Goal: Download file/media

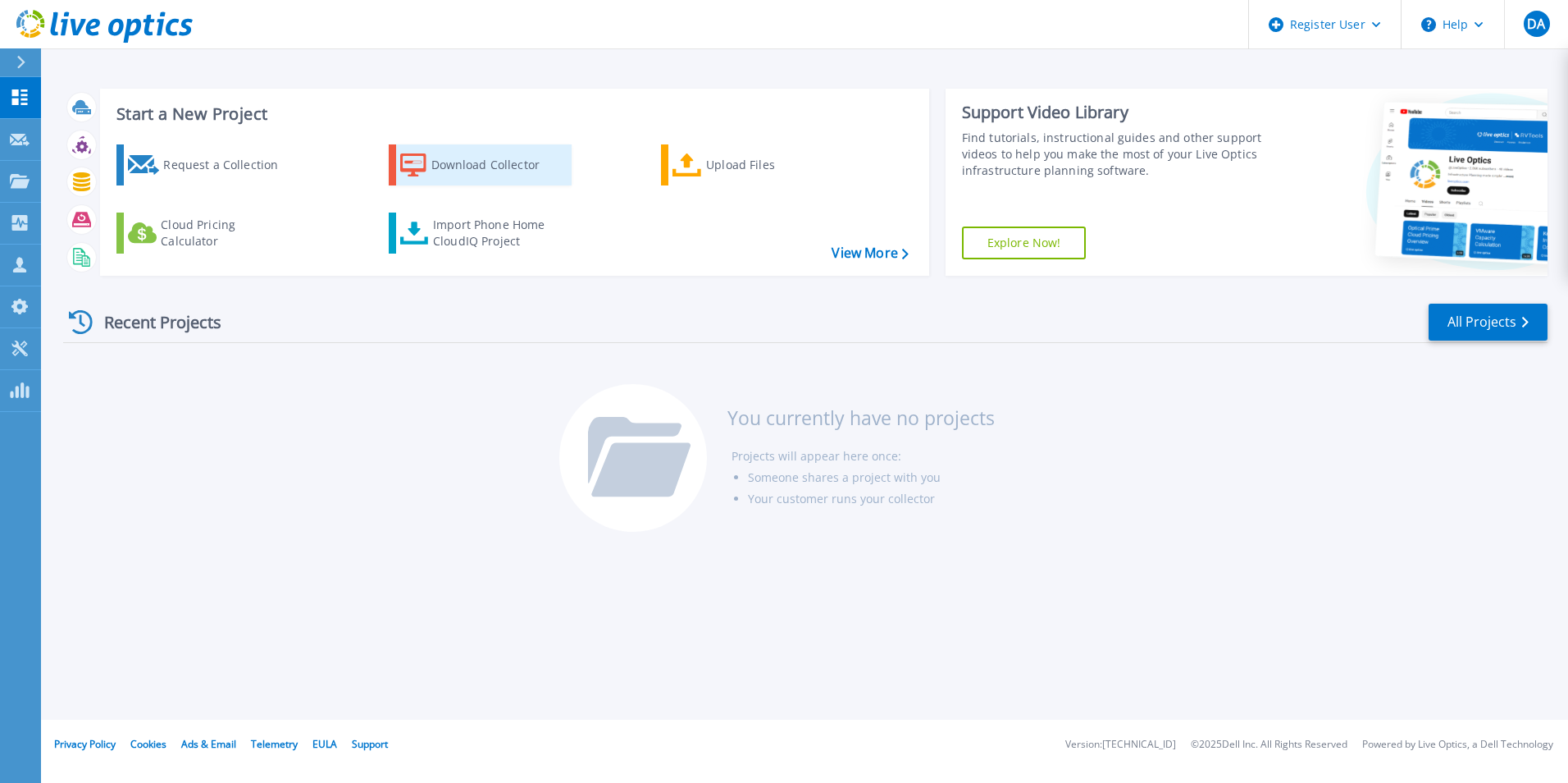
click at [451, 154] on div "Download Collector" at bounding box center [497, 165] width 131 height 33
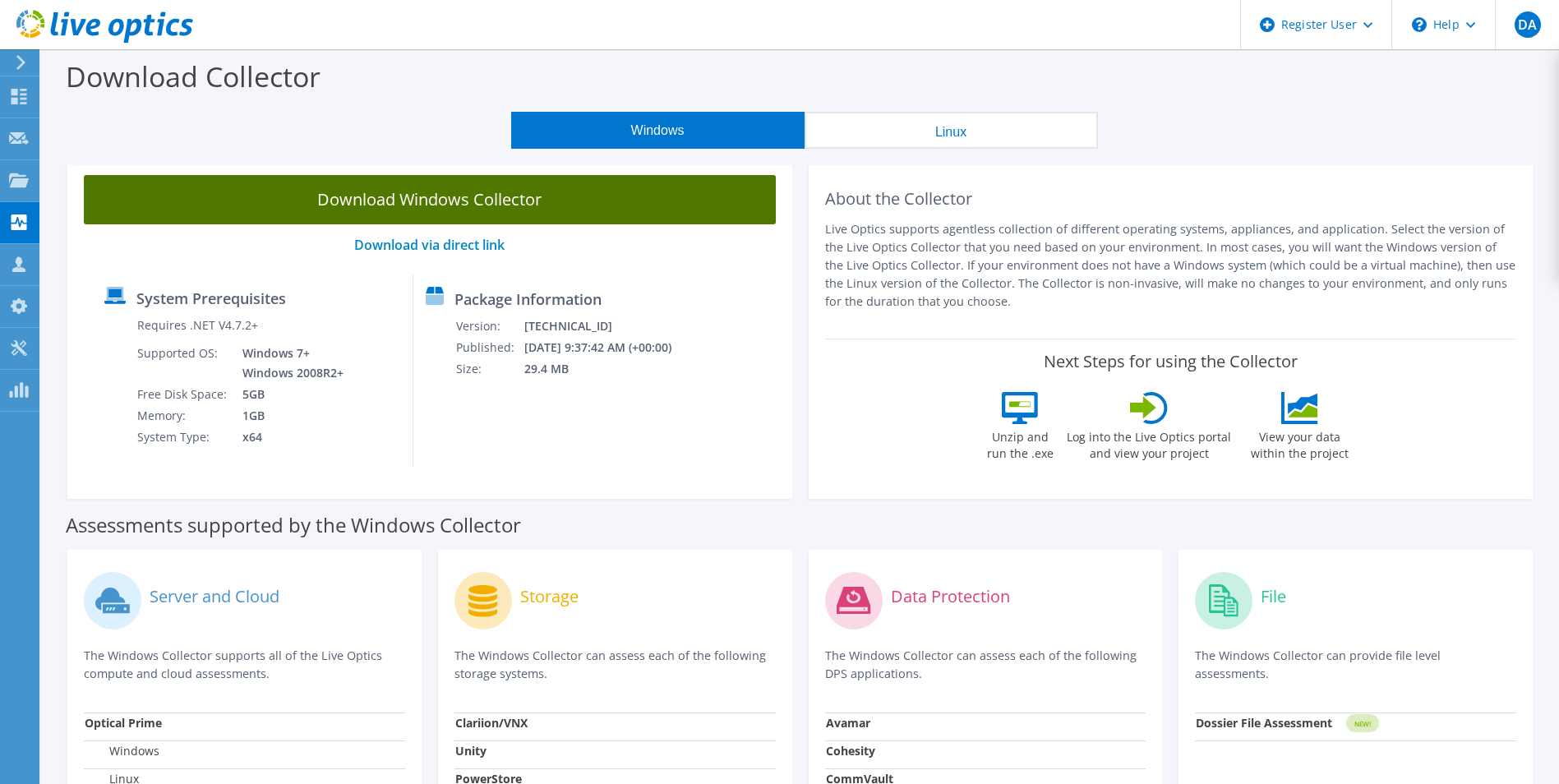
click at [604, 204] on link "Download Windows Collector" at bounding box center [430, 199] width 693 height 49
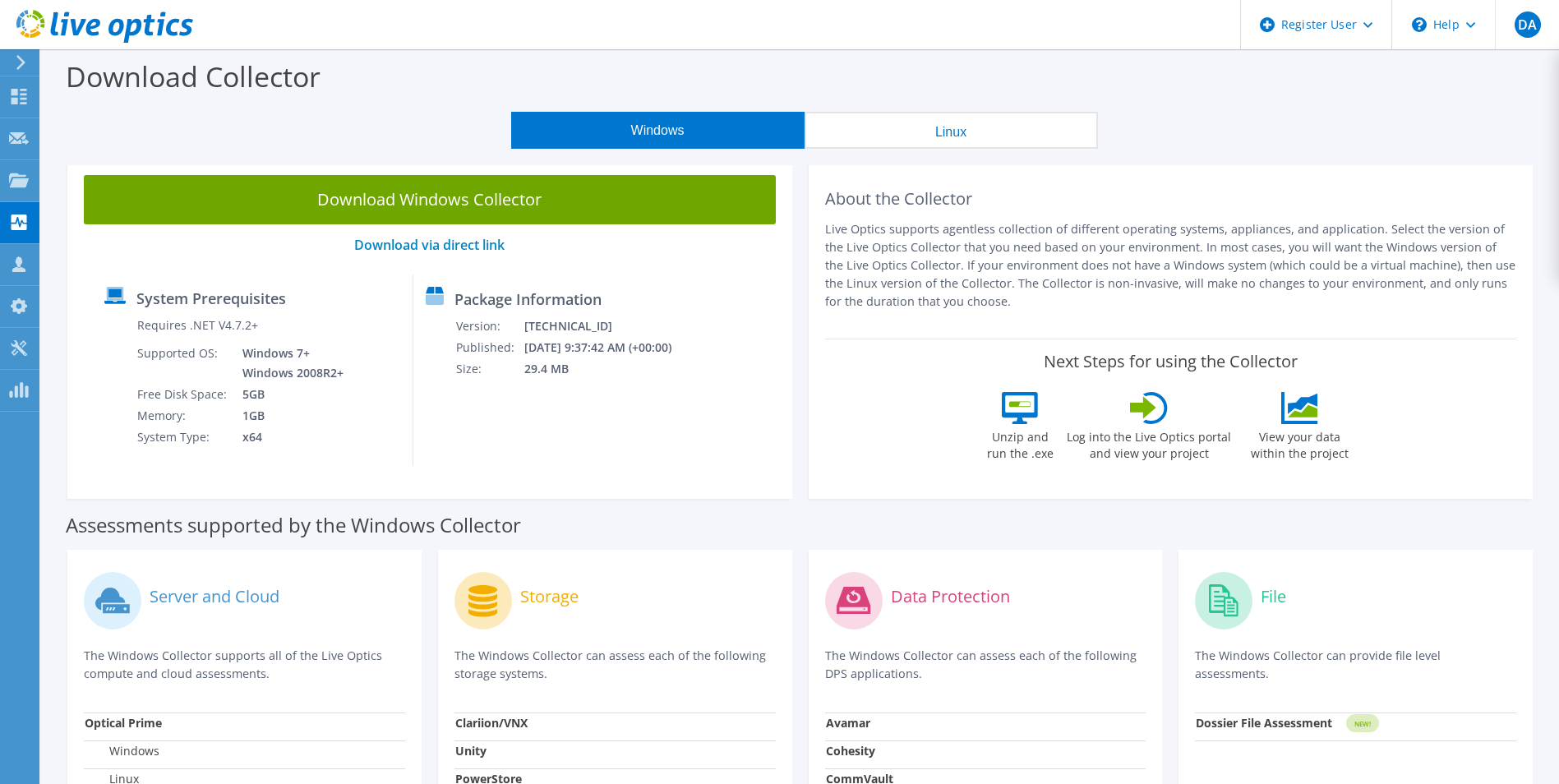
click at [9, 91] on icon at bounding box center [19, 97] width 20 height 16
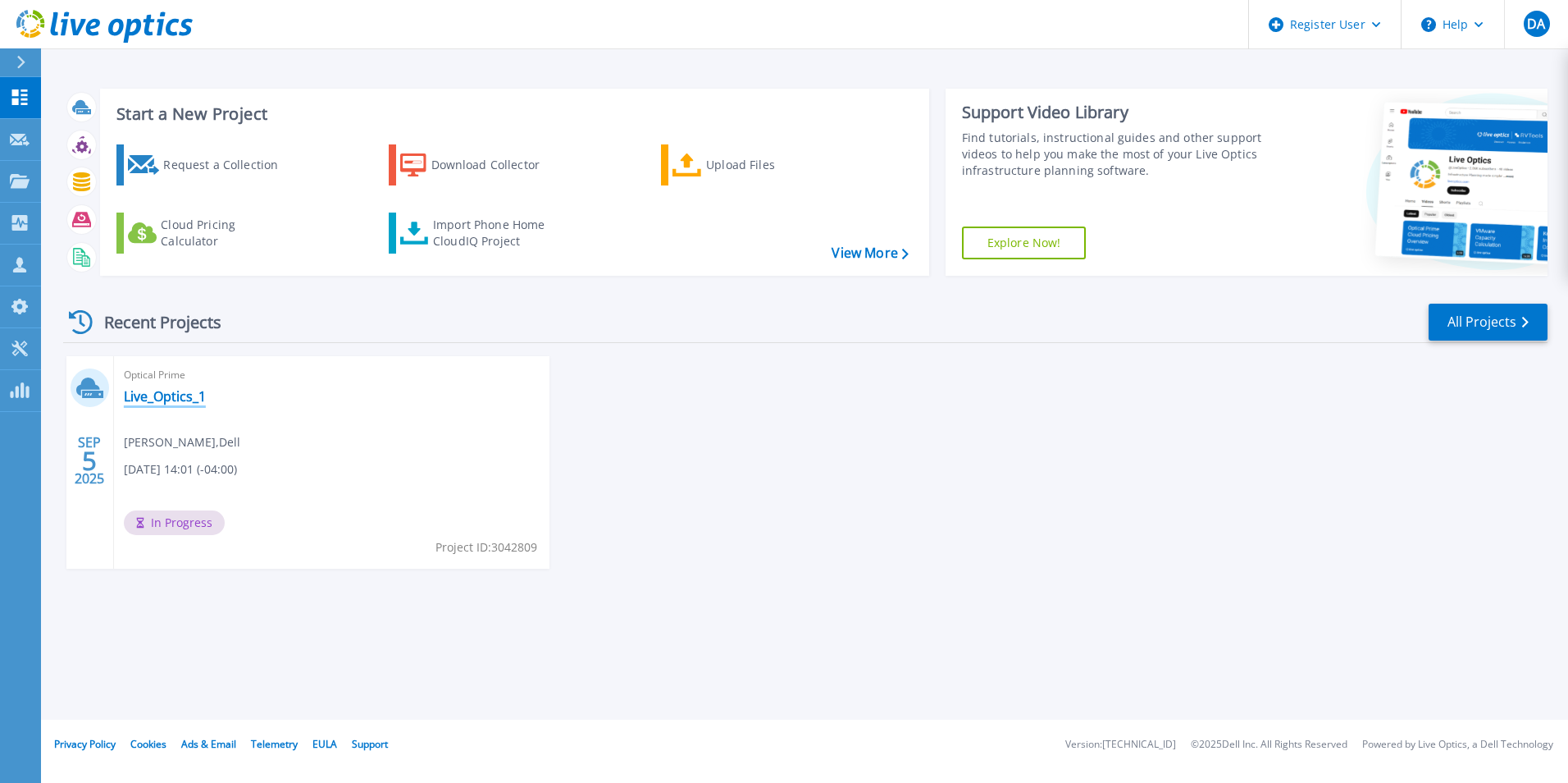
click at [167, 391] on link "Live_Optics_1" at bounding box center [165, 396] width 82 height 17
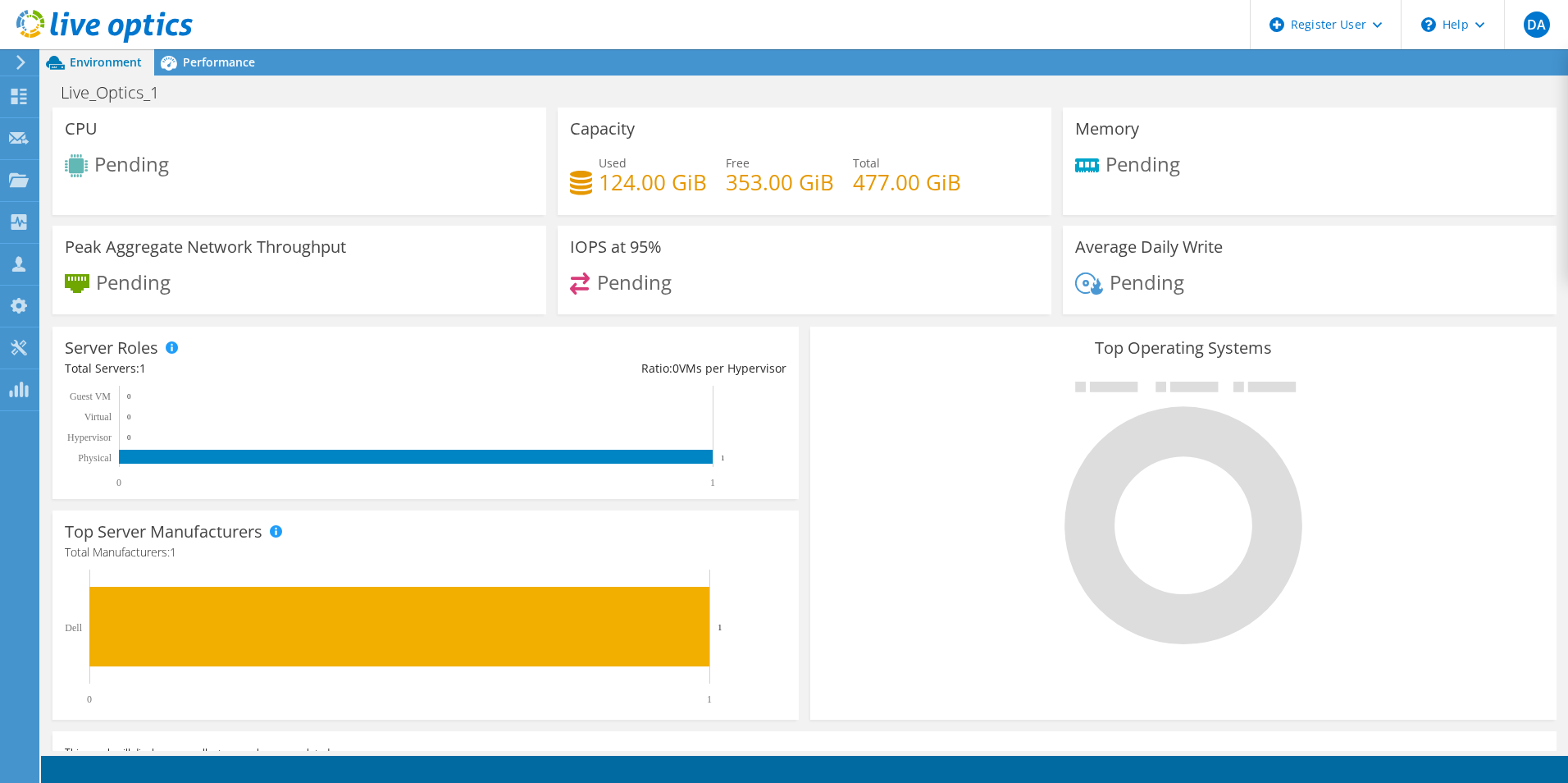
click at [243, 91] on div "Live_Optics_1 Print" at bounding box center [804, 92] width 1527 height 31
click at [209, 69] on span "Performance" at bounding box center [219, 62] width 72 height 16
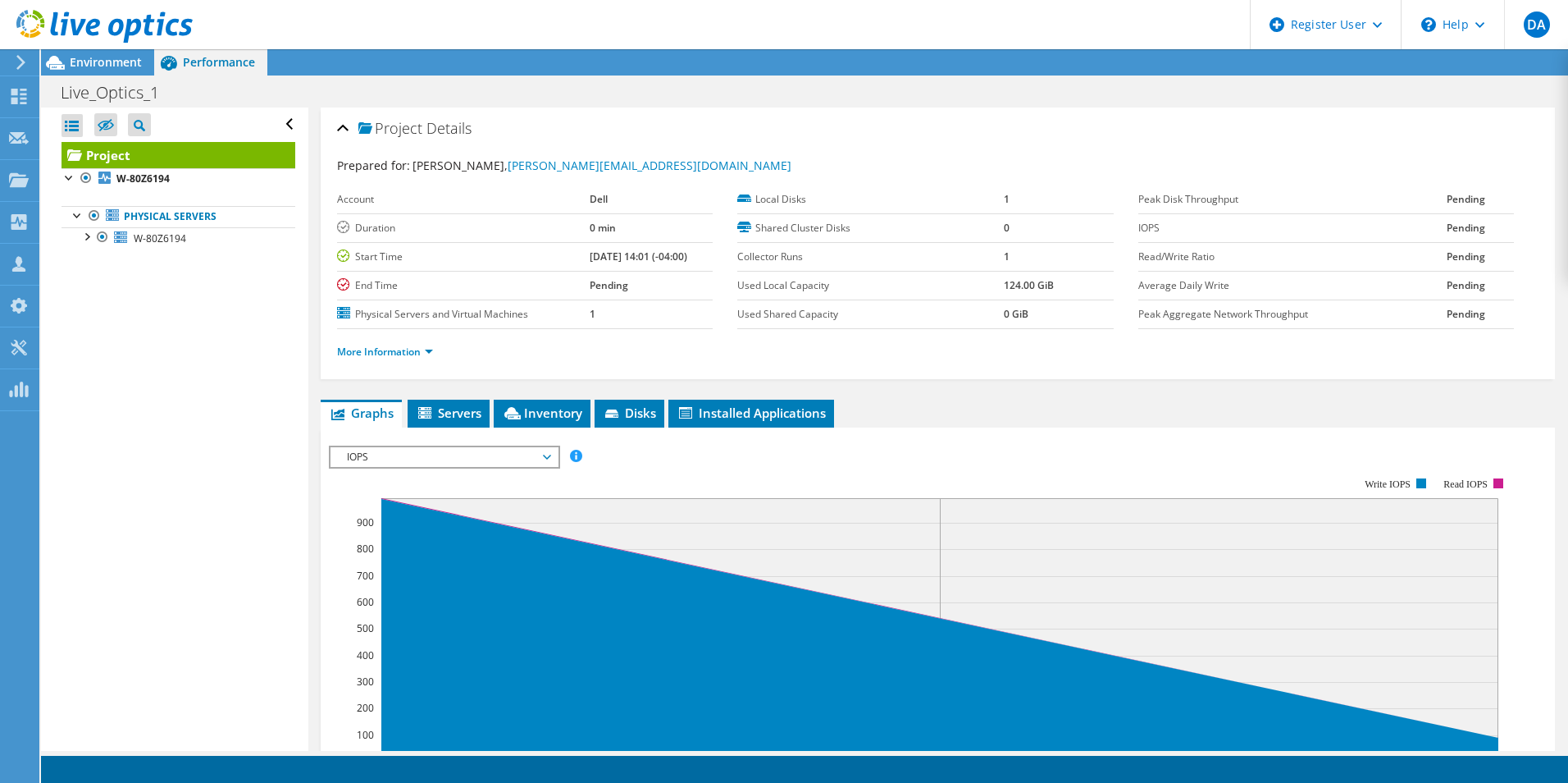
scroll to position [1, 0]
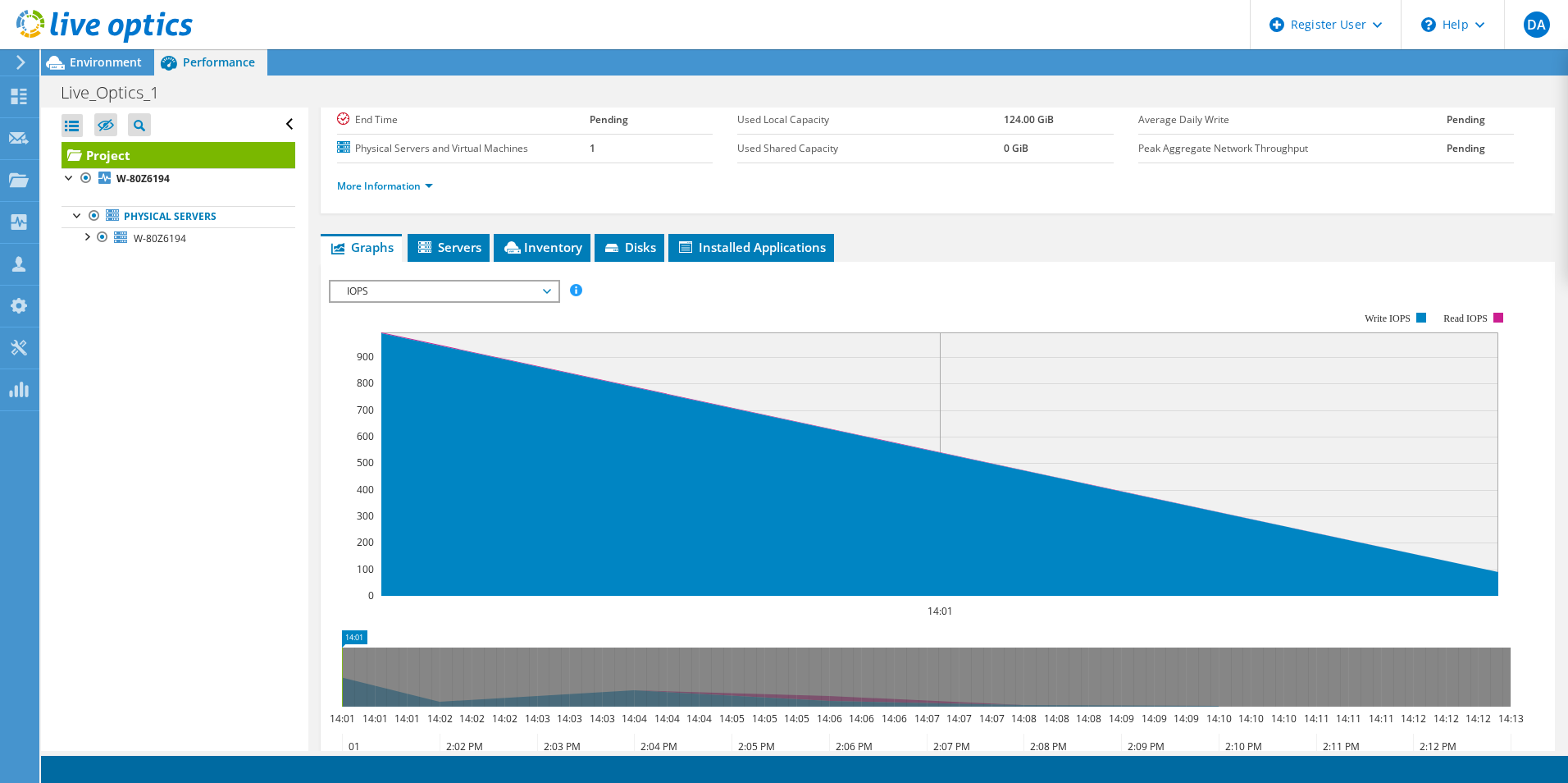
click at [485, 246] on li "Servers" at bounding box center [448, 248] width 82 height 28
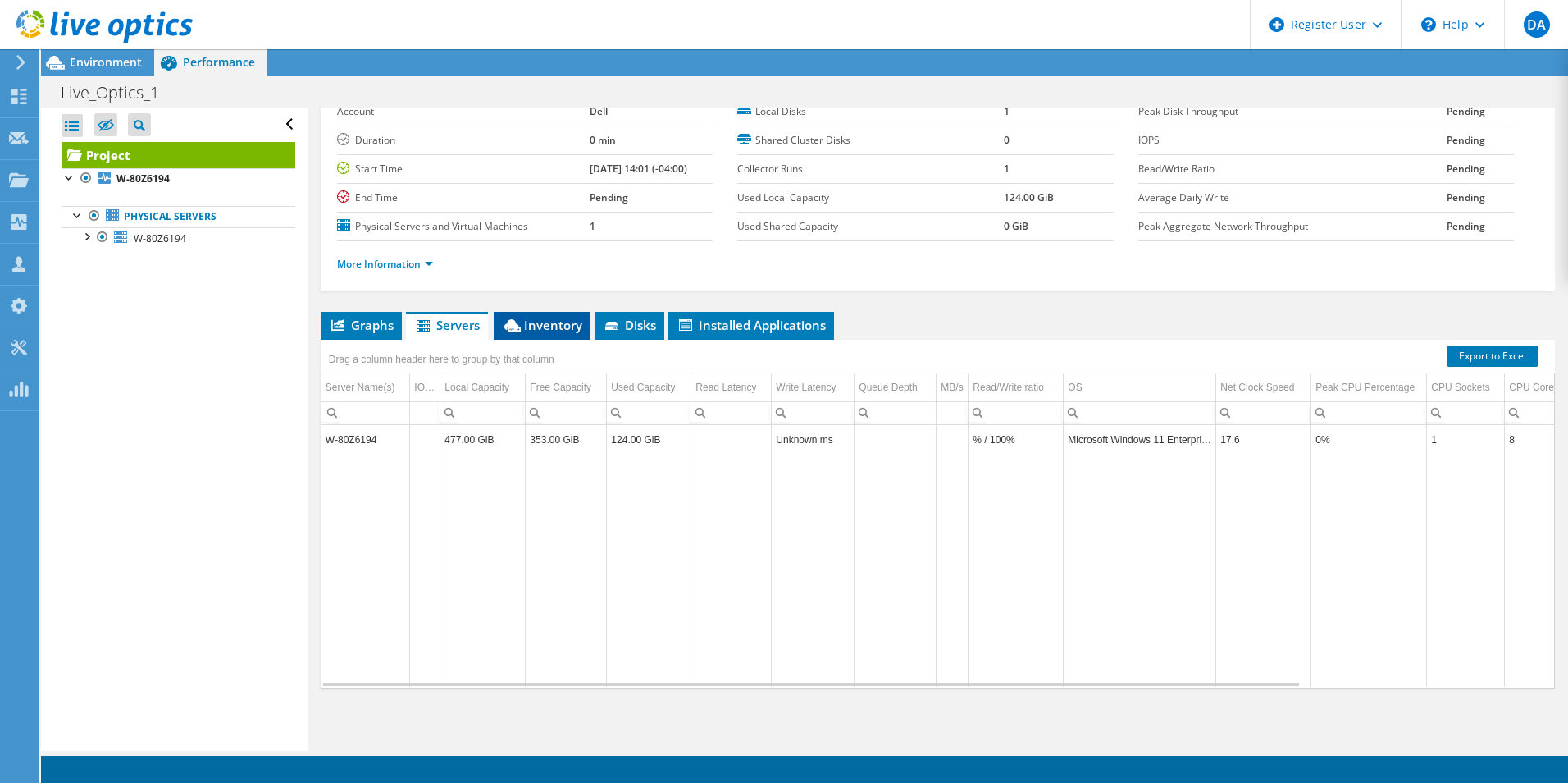
click at [581, 320] on span "Inventory" at bounding box center [542, 324] width 81 height 17
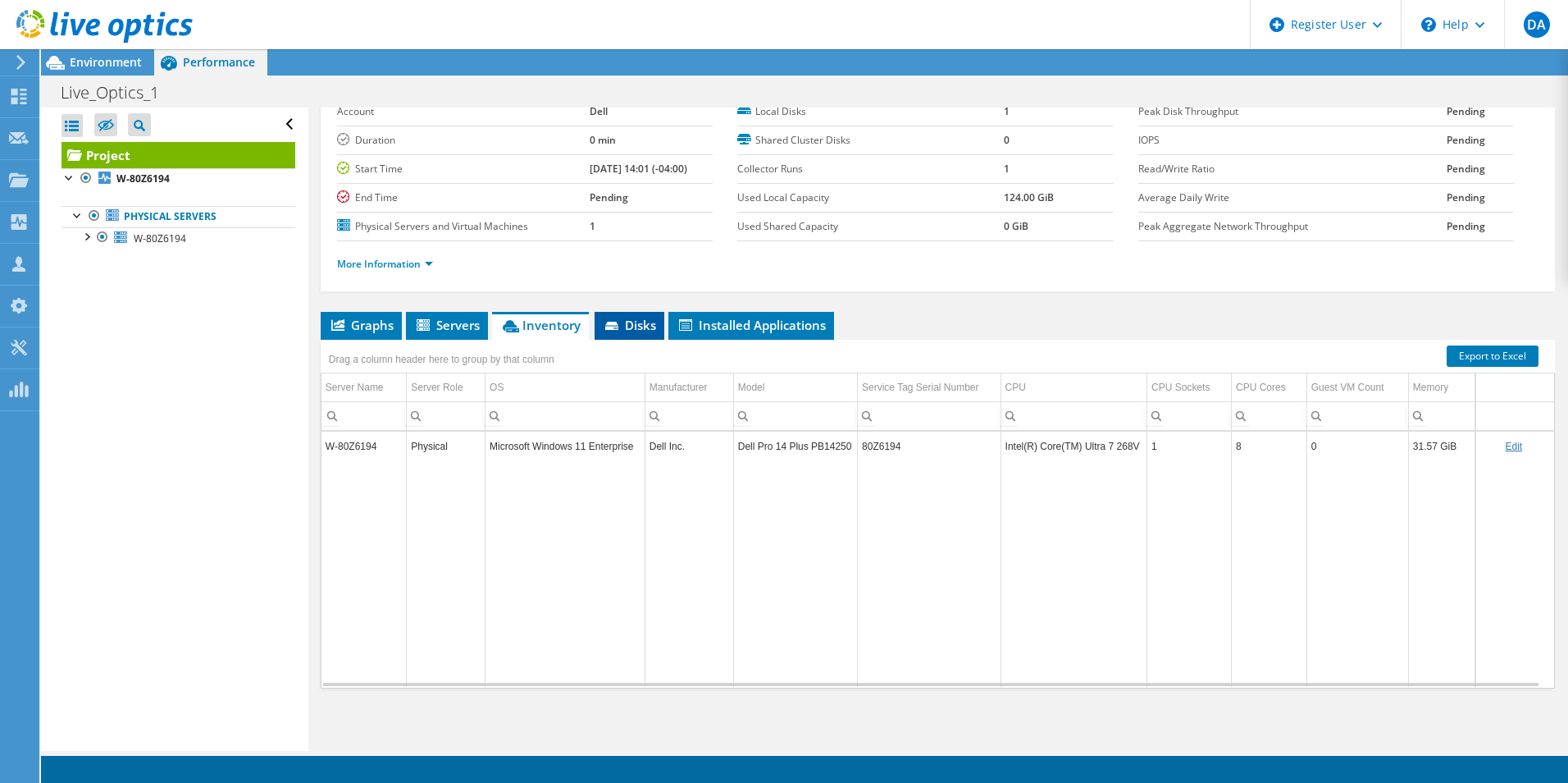
click at [631, 333] on li "Disks" at bounding box center [629, 325] width 70 height 28
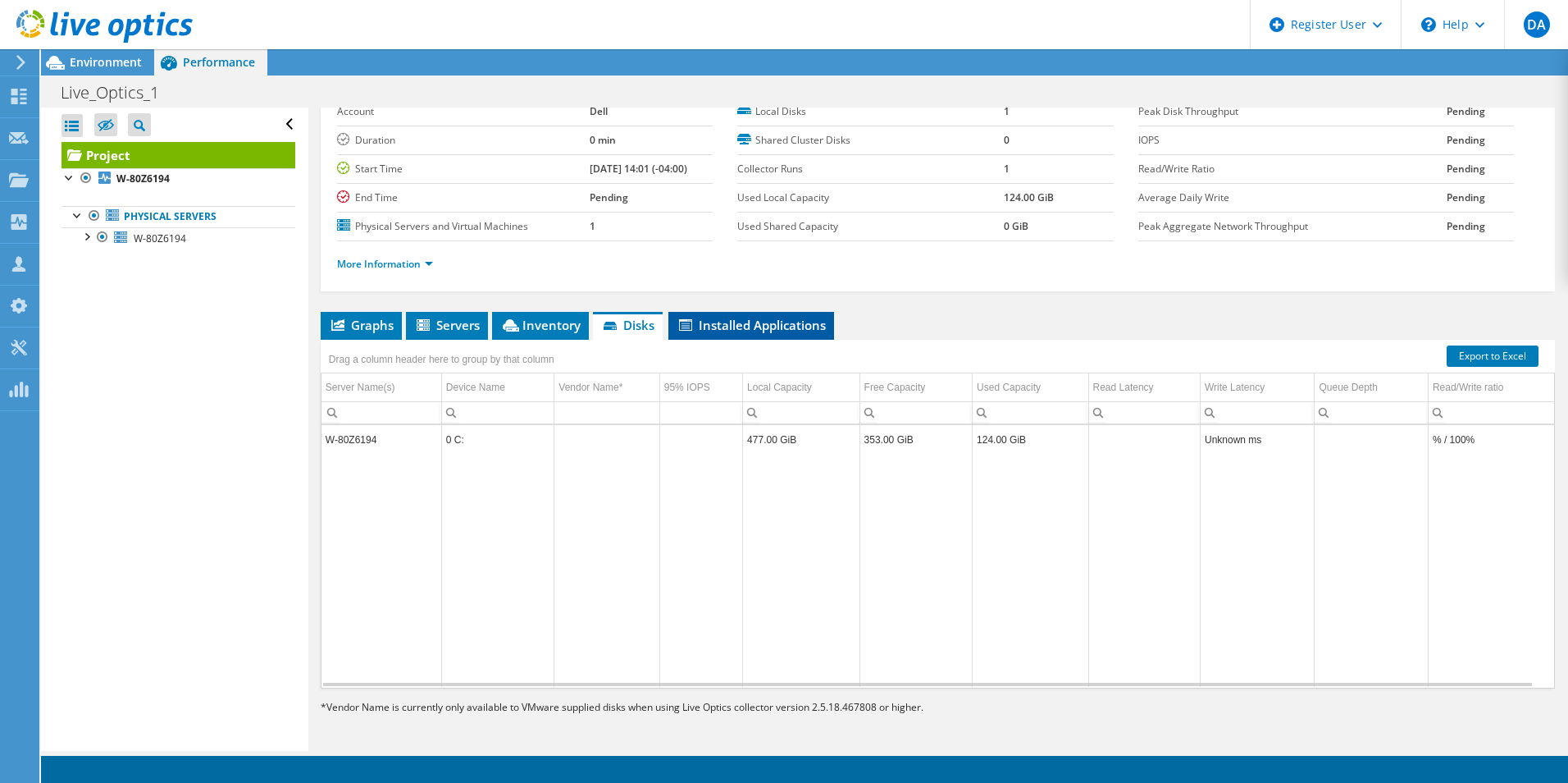
click at [737, 316] on li "Installed Applications" at bounding box center [751, 325] width 166 height 28
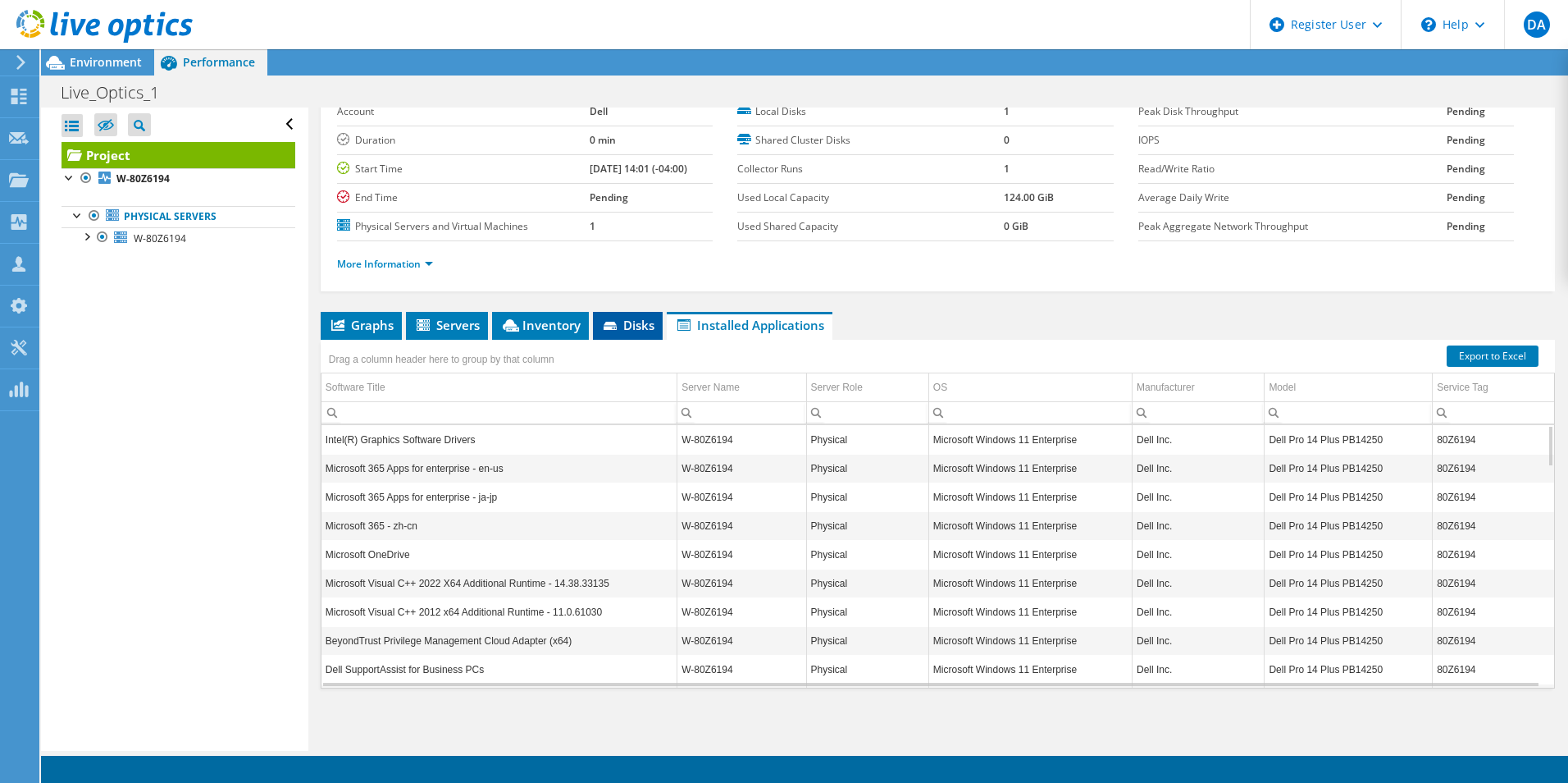
click at [629, 327] on span "Disks" at bounding box center [628, 324] width 53 height 17
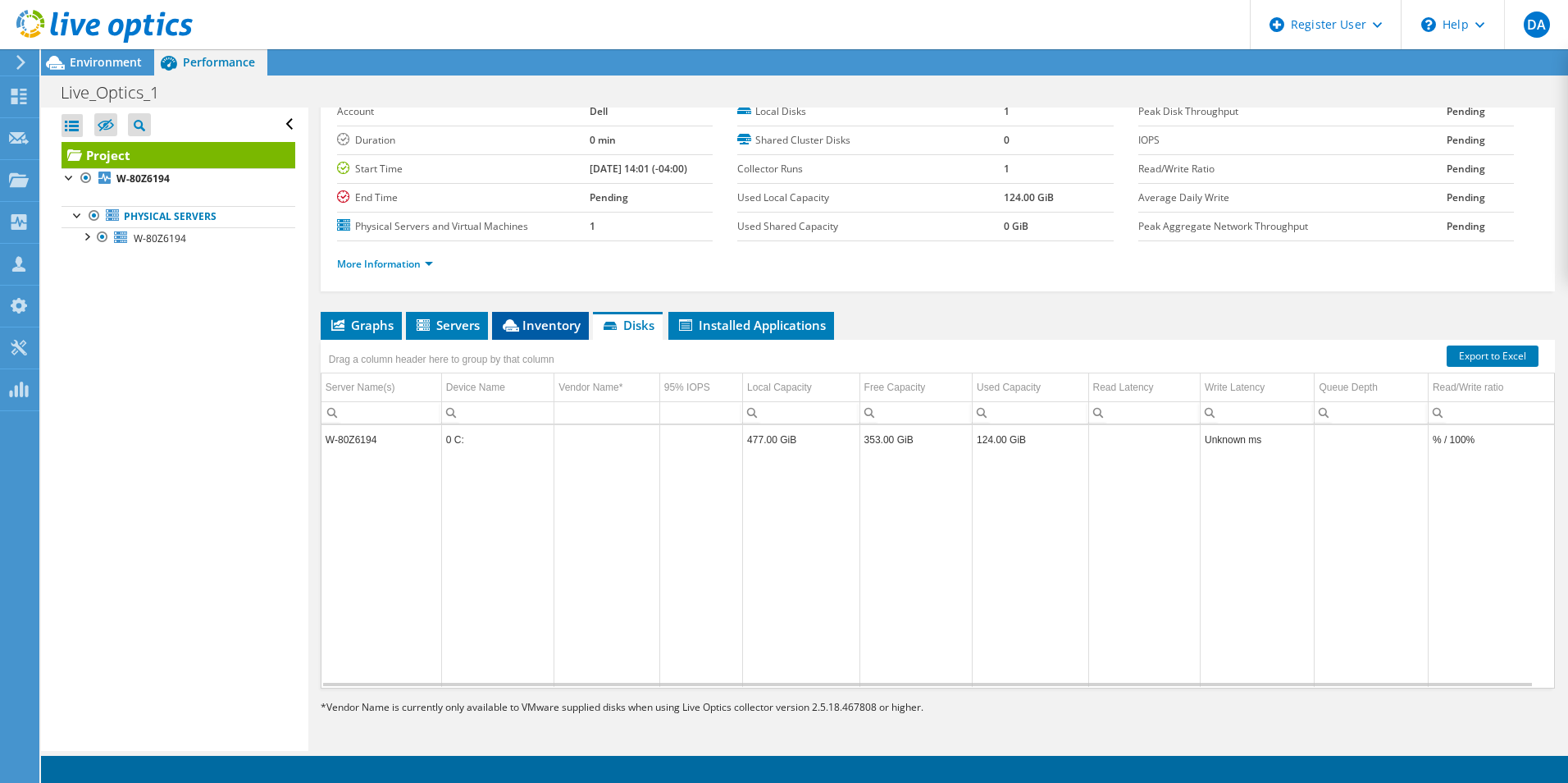
click at [514, 318] on span "Inventory" at bounding box center [541, 324] width 81 height 17
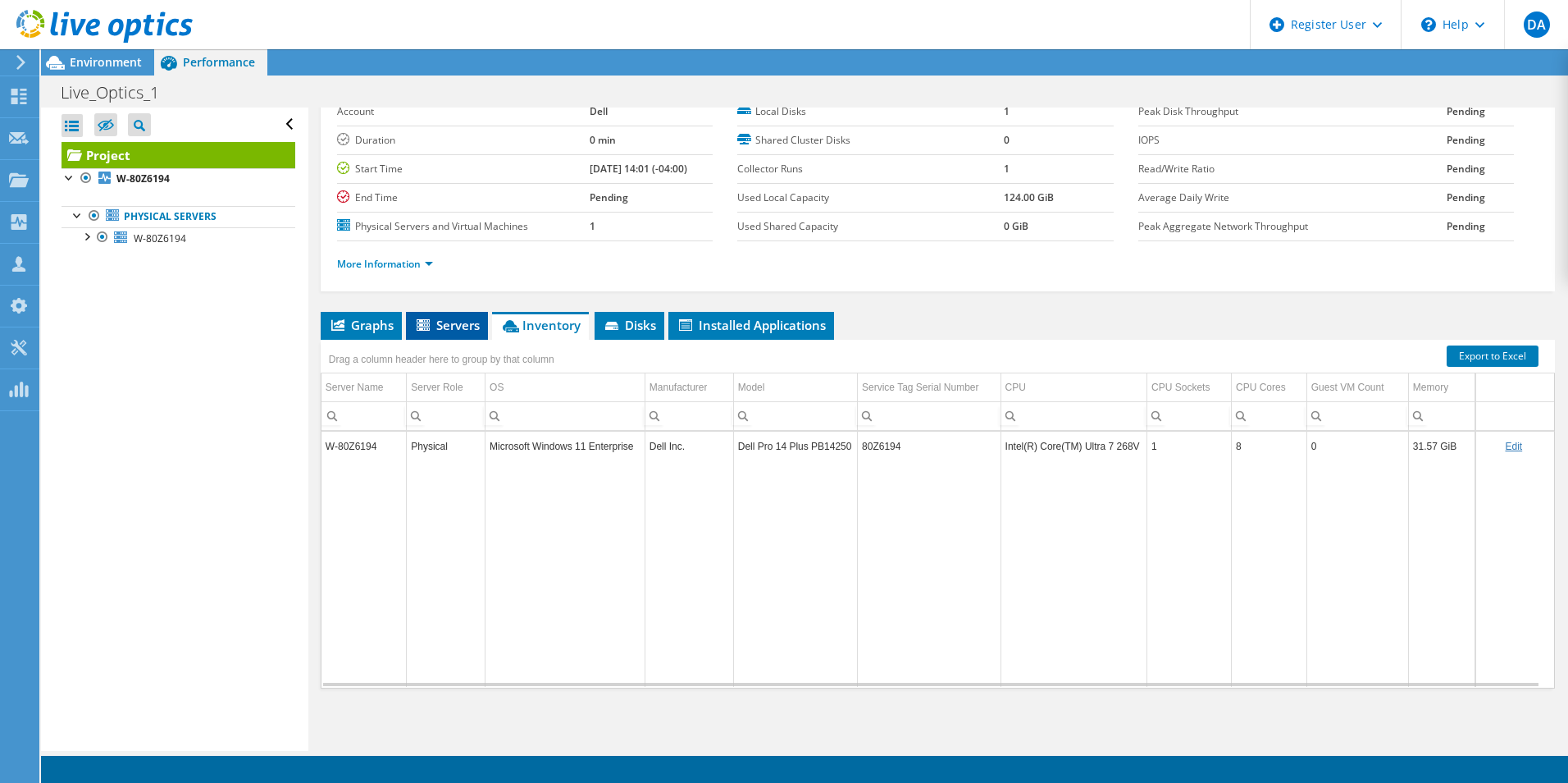
click at [446, 320] on span "Servers" at bounding box center [446, 324] width 66 height 17
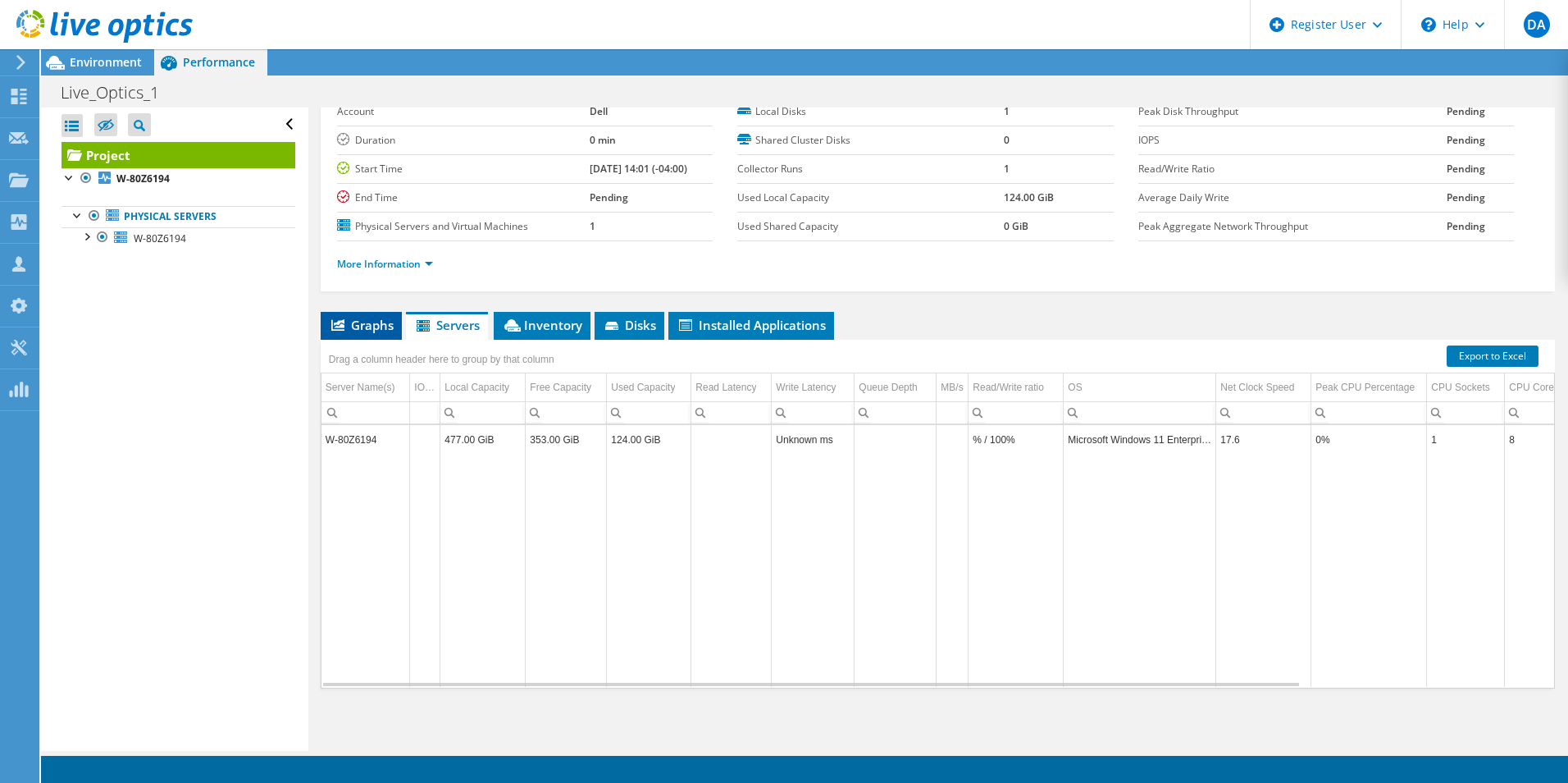
click at [353, 320] on span "Graphs" at bounding box center [362, 324] width 65 height 17
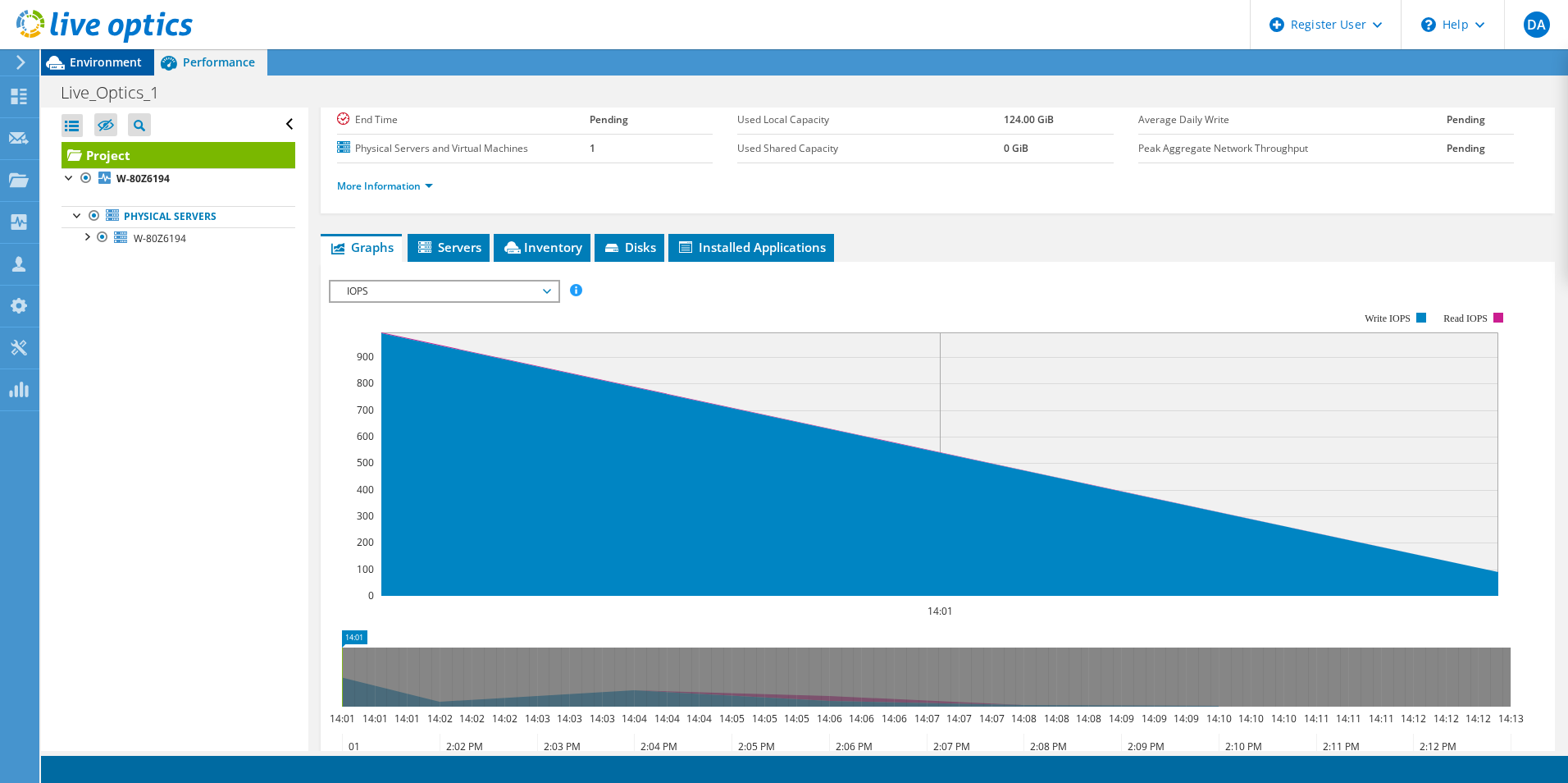
click at [123, 61] on span "Environment" at bounding box center [105, 62] width 72 height 16
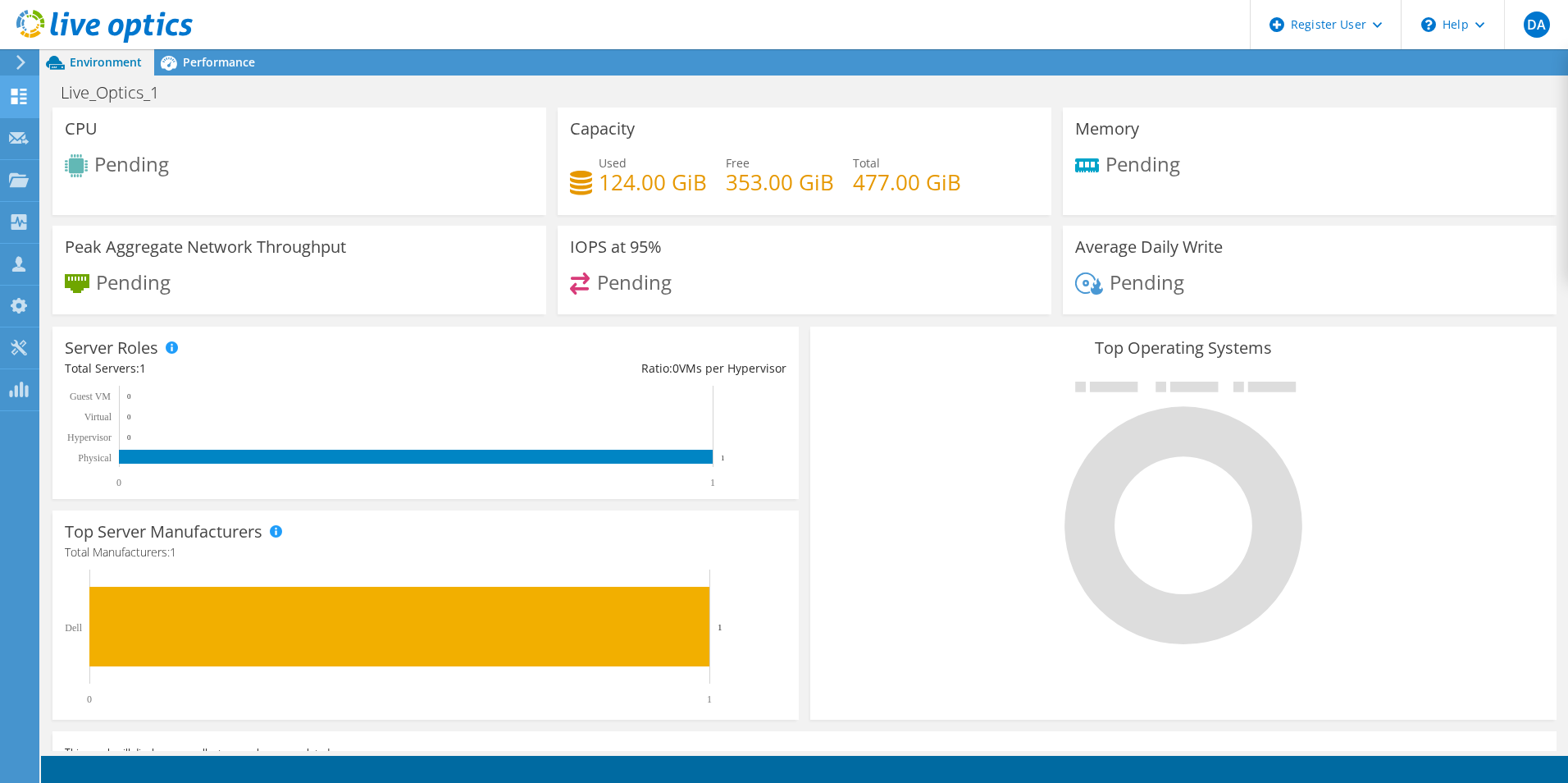
scroll to position [1, 0]
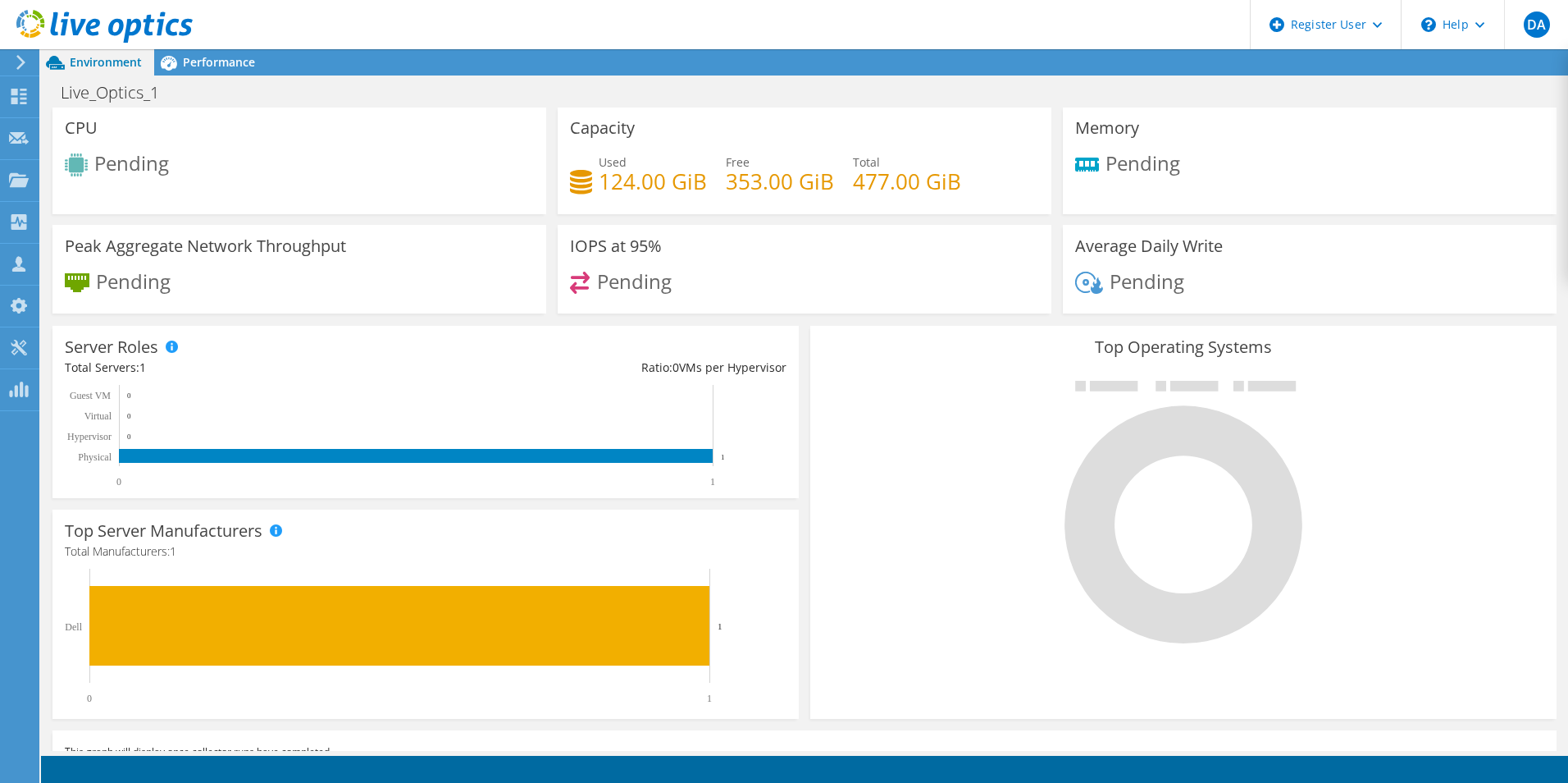
click at [17, 56] on icon at bounding box center [21, 62] width 12 height 15
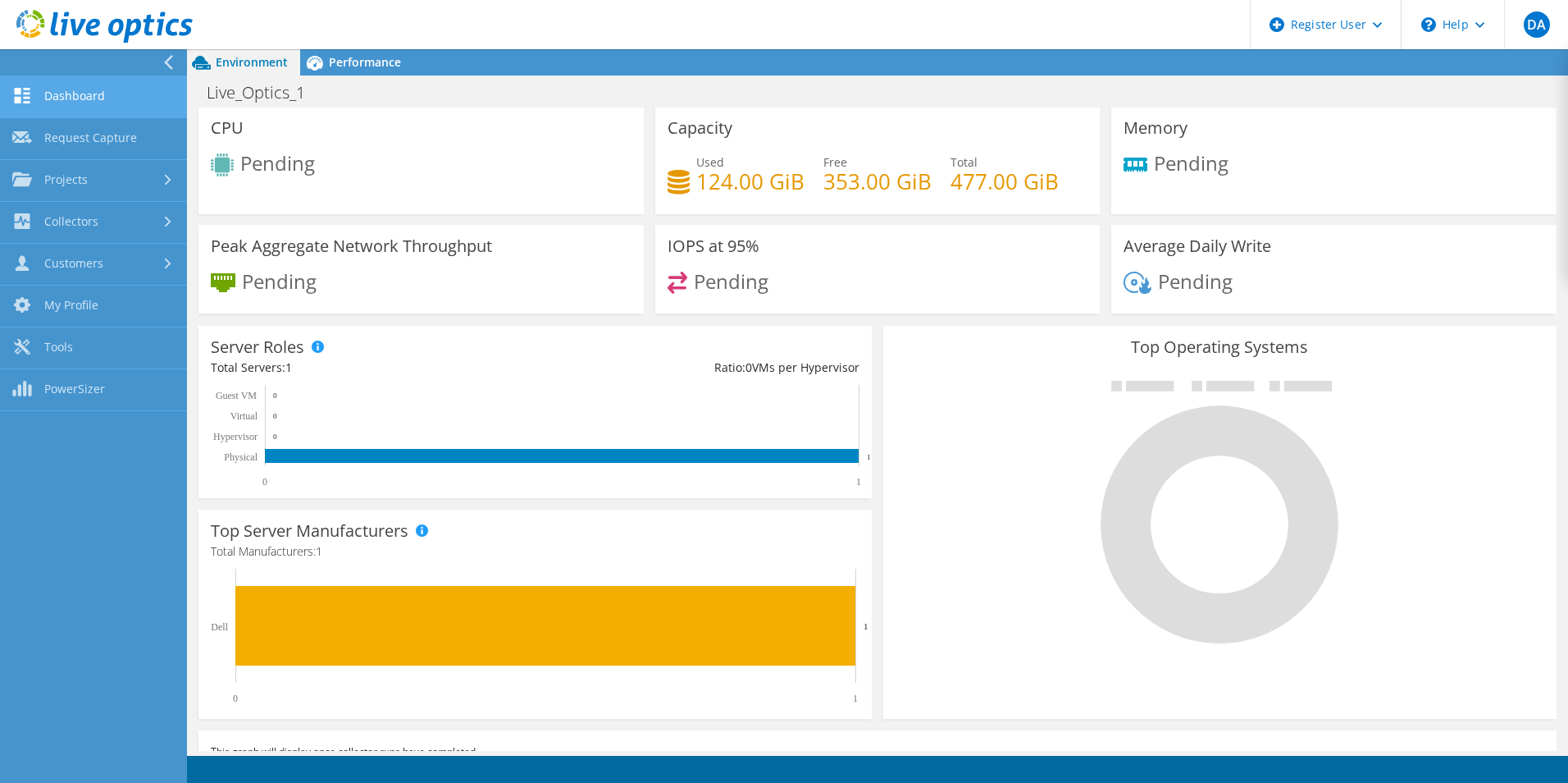
click at [102, 94] on link "Dashboard" at bounding box center [94, 97] width 187 height 41
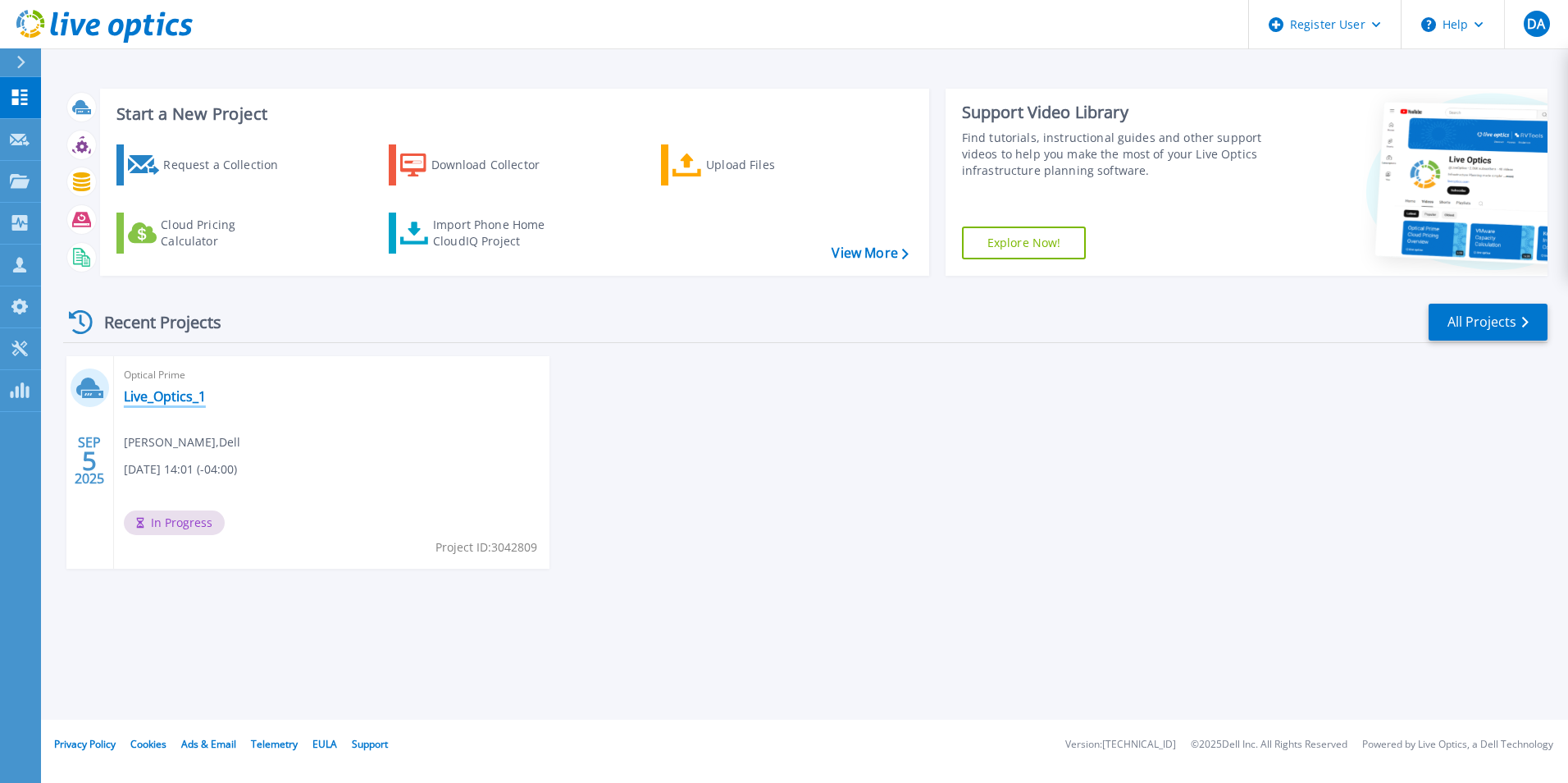
click at [173, 392] on link "Live_Optics_1" at bounding box center [165, 396] width 82 height 17
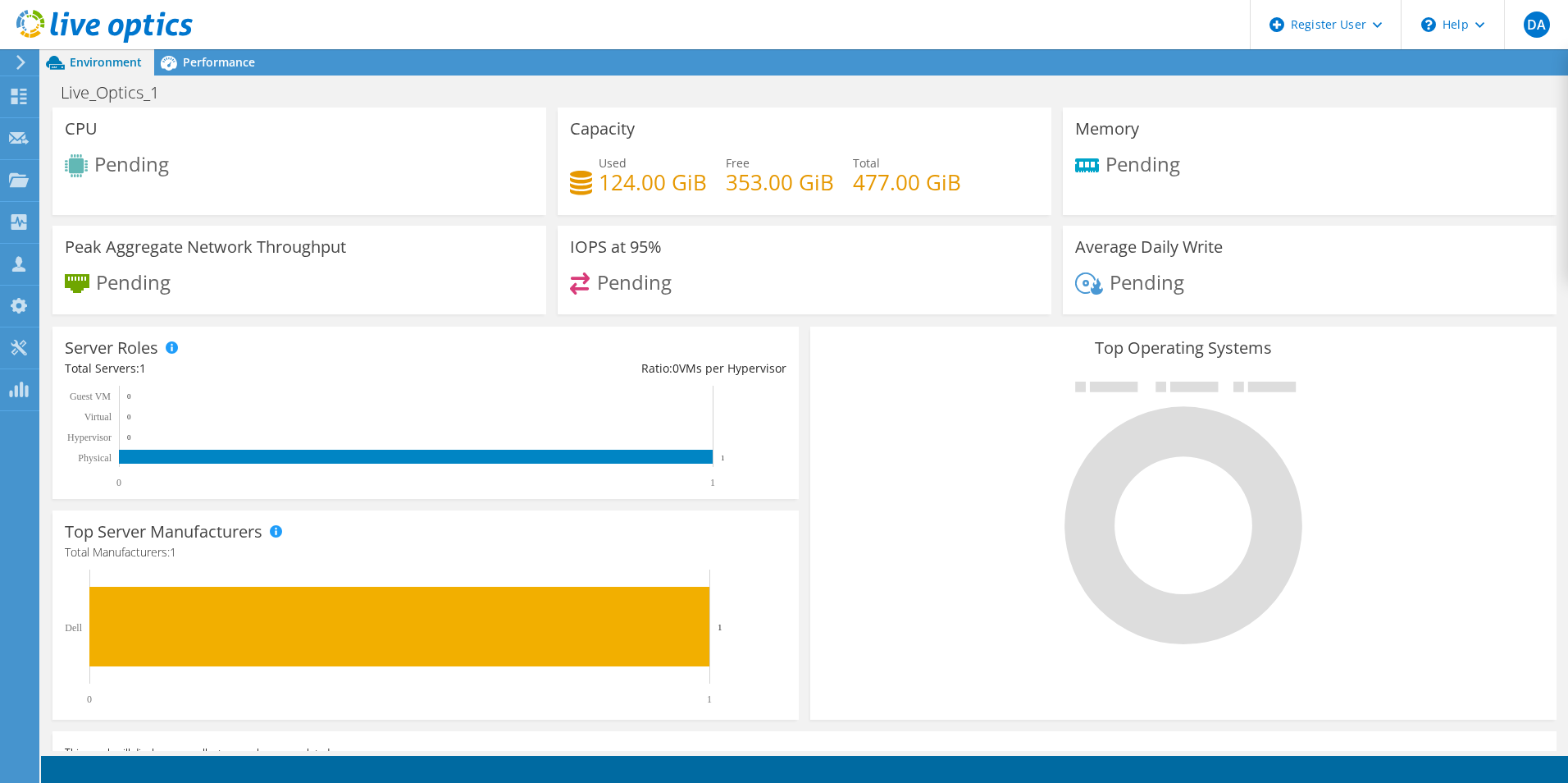
drag, startPoint x: 453, startPoint y: 112, endPoint x: 279, endPoint y: 143, distance: 176.7
click at [279, 143] on div "CPU Pending" at bounding box center [299, 161] width 494 height 107
click at [643, 200] on div "Used 124.00 GiB Free 353.00 GiB Total 477.00 GiB" at bounding box center [804, 180] width 469 height 53
click at [242, 52] on div "Performance" at bounding box center [210, 62] width 113 height 27
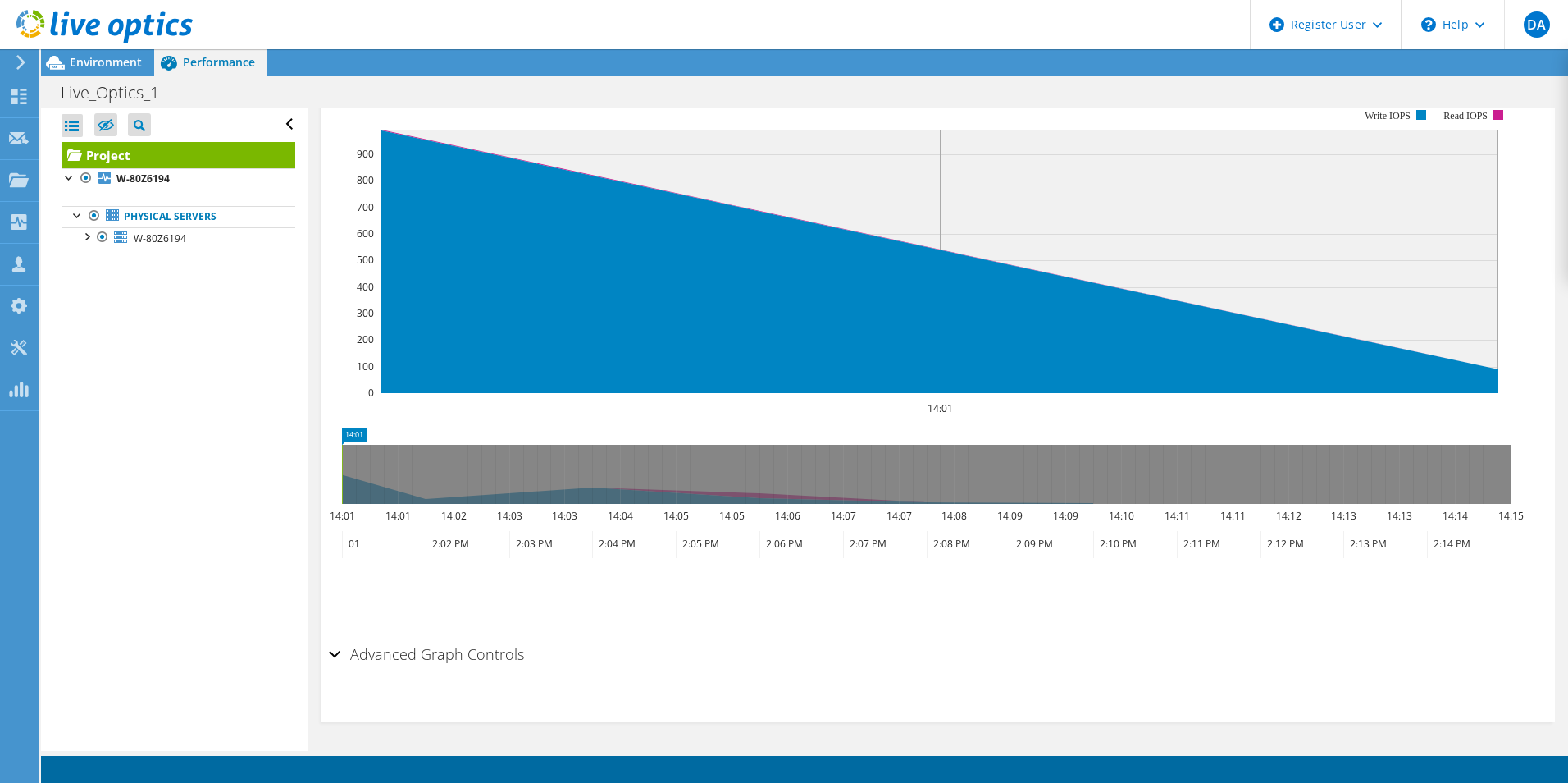
scroll to position [366, 0]
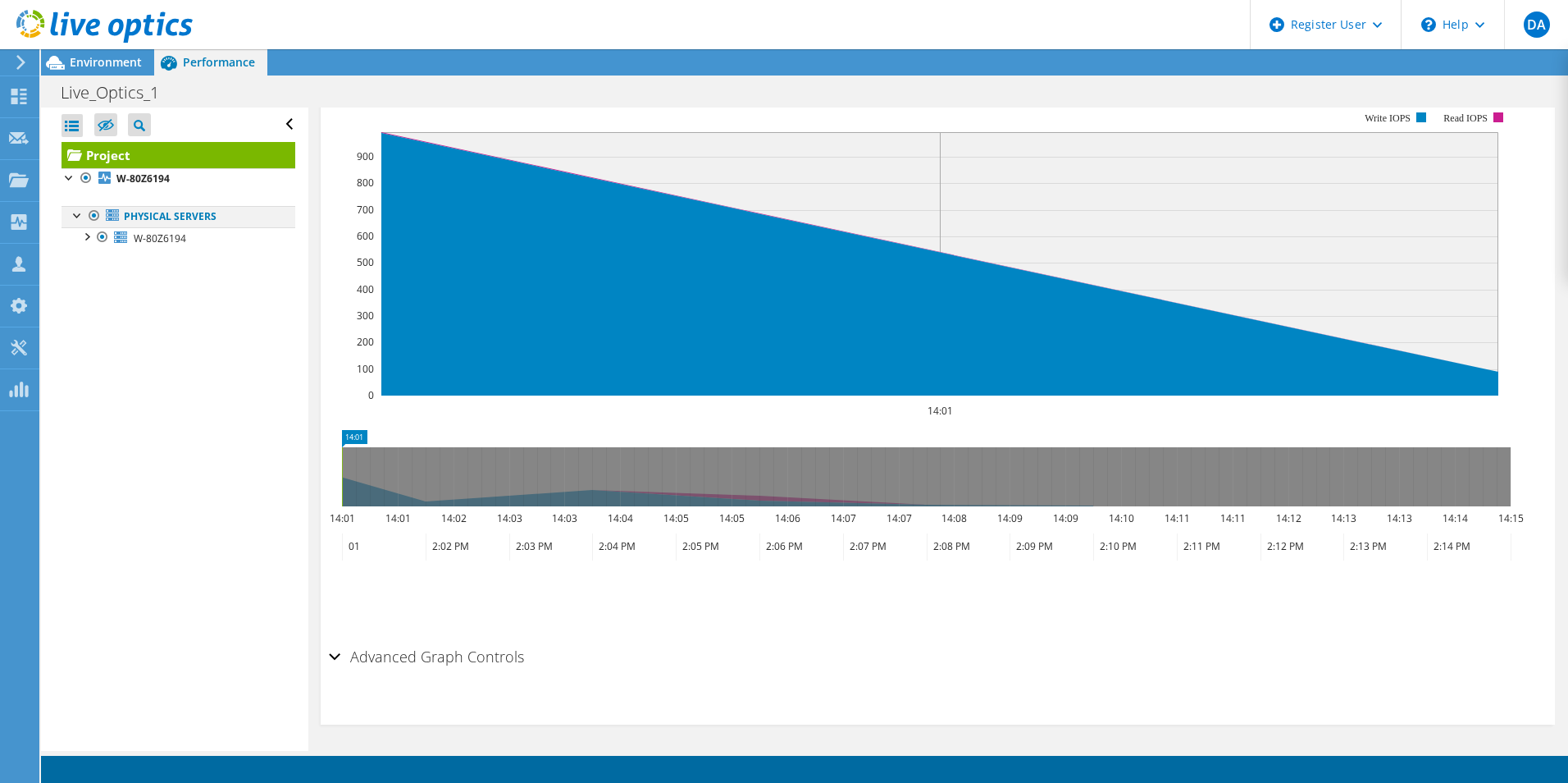
click at [80, 217] on div at bounding box center [78, 214] width 17 height 17
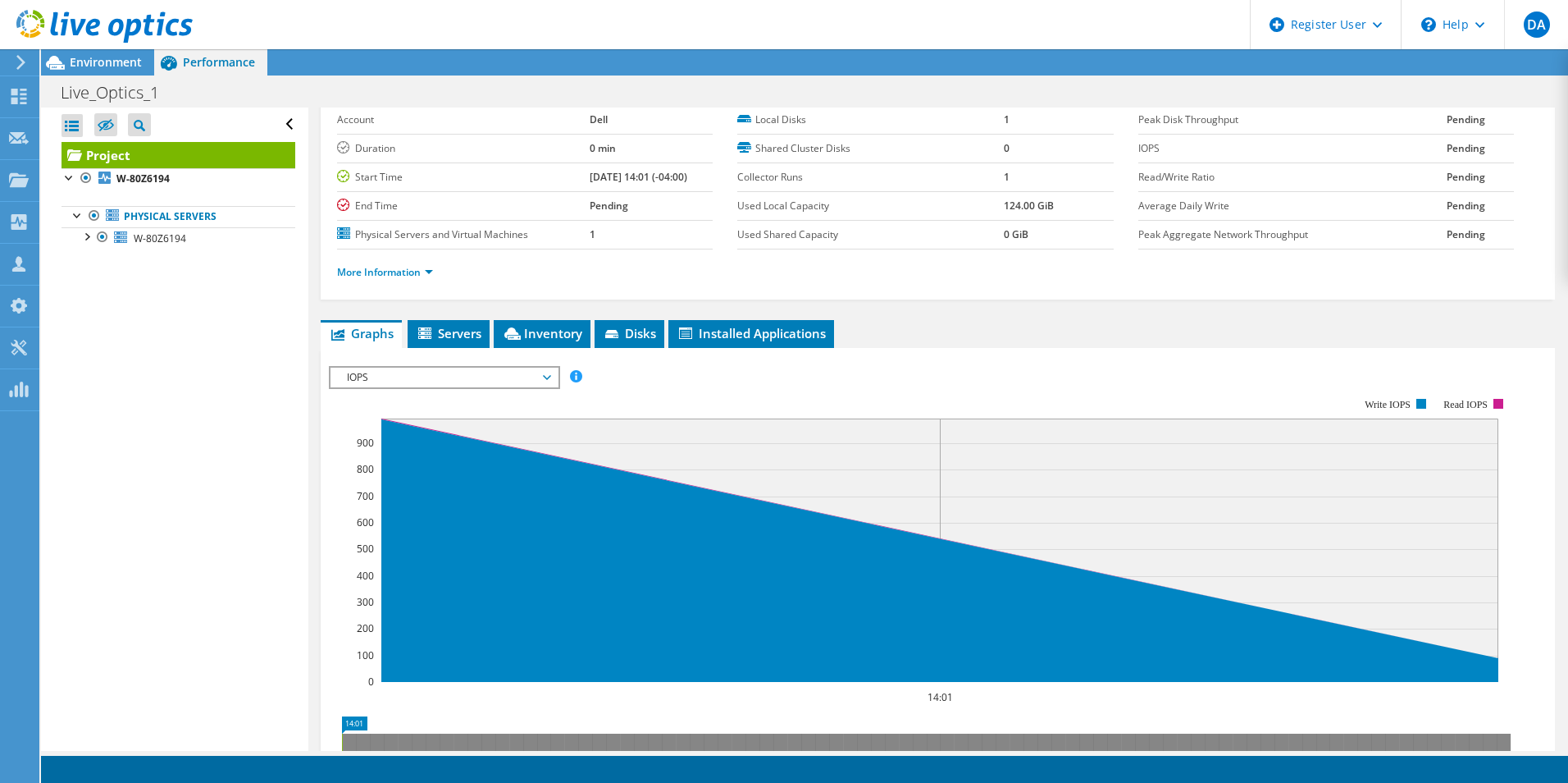
scroll to position [69, 0]
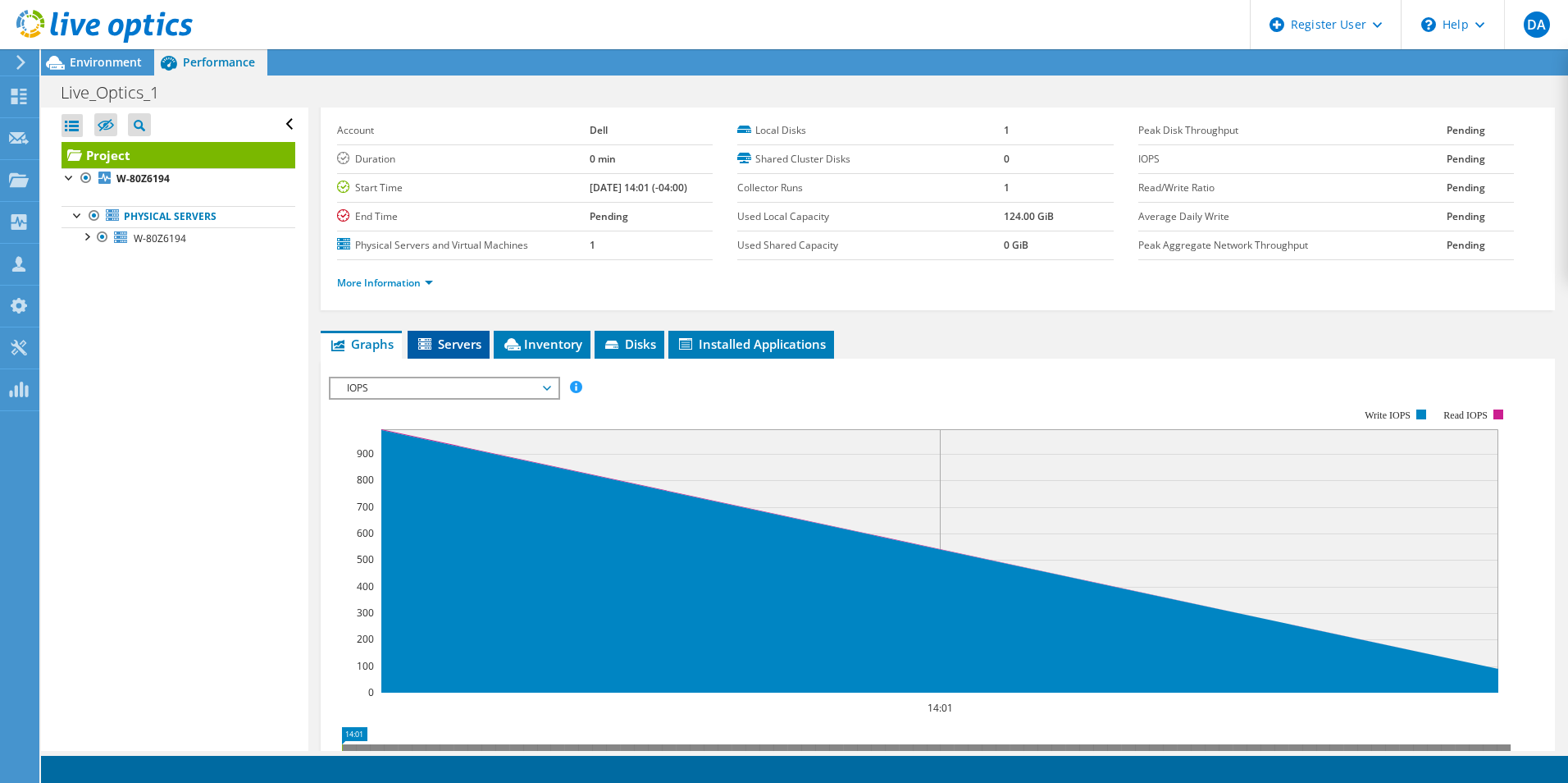
click at [437, 341] on span "Servers" at bounding box center [448, 343] width 66 height 17
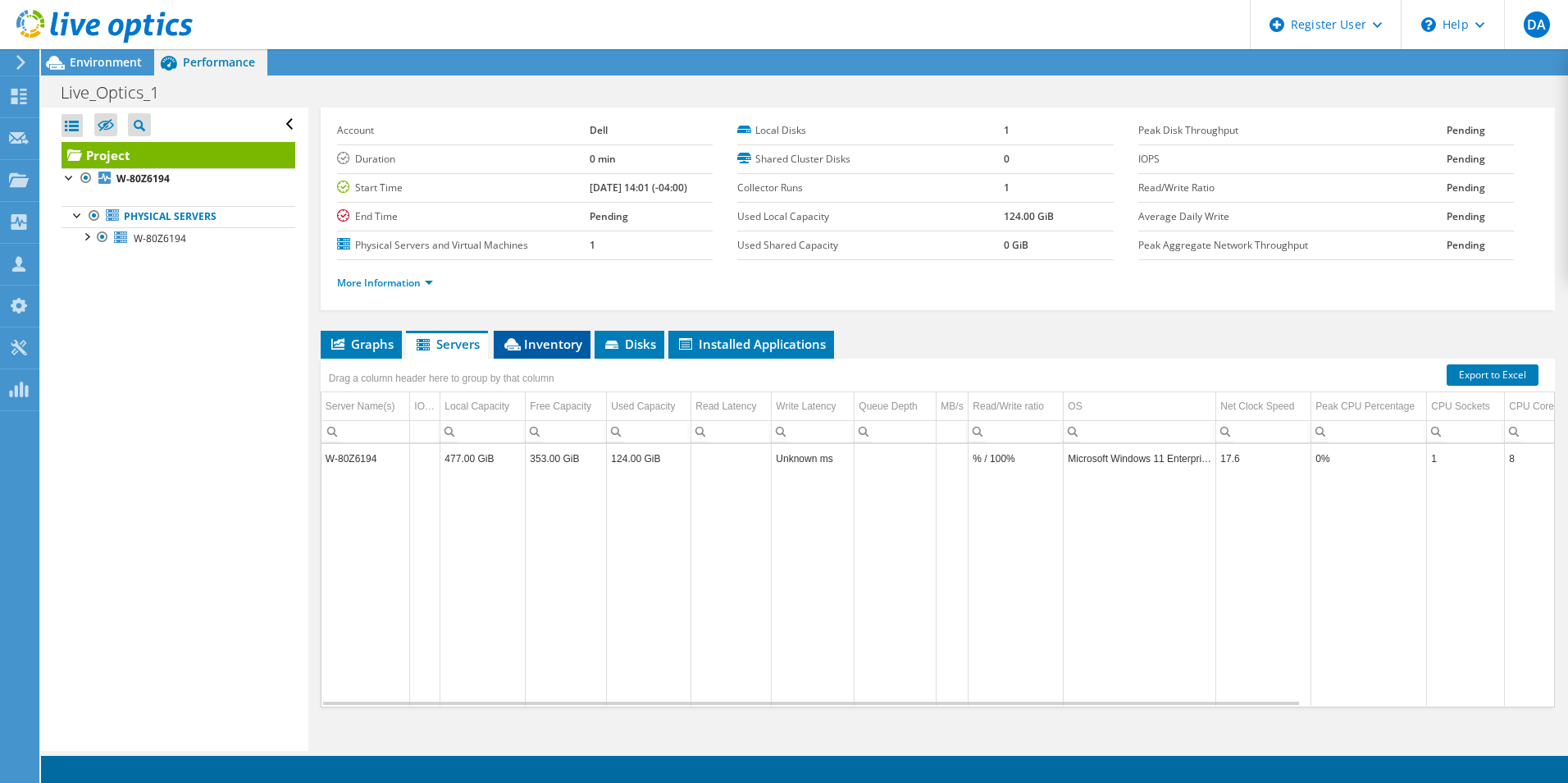
click at [542, 349] on span "Inventory" at bounding box center [542, 343] width 81 height 17
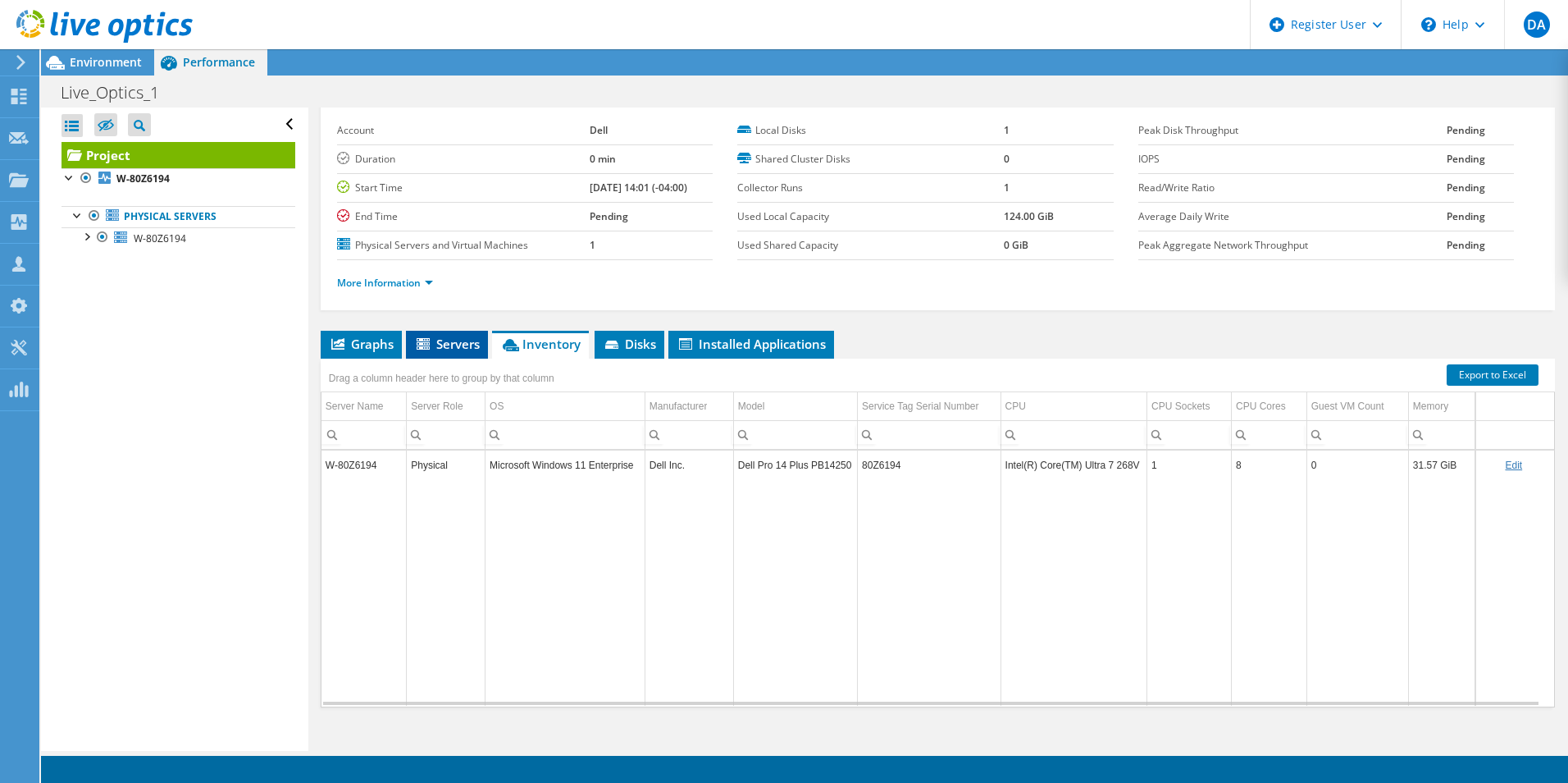
click at [451, 334] on li "Servers" at bounding box center [446, 344] width 82 height 28
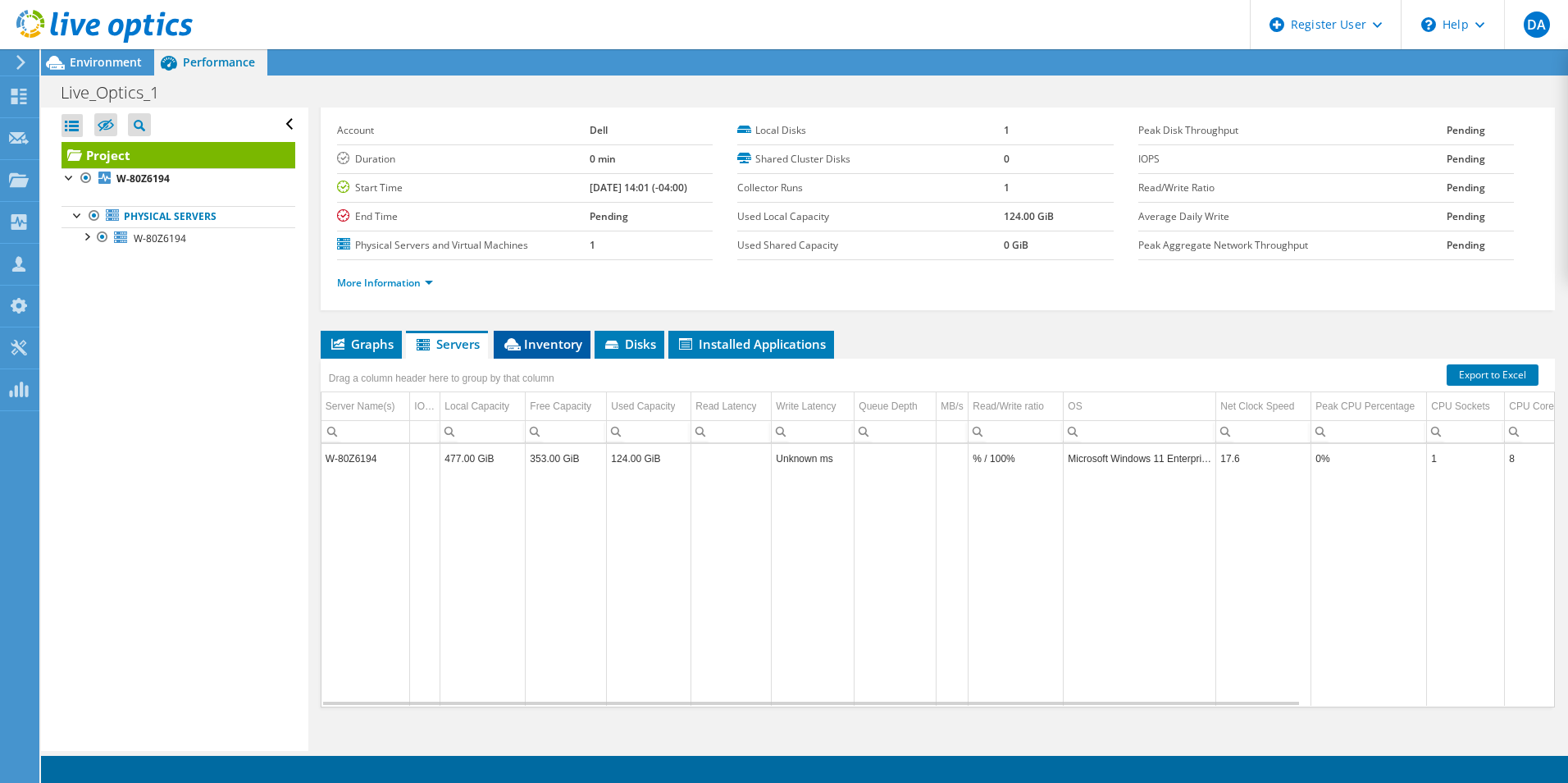
click at [519, 342] on icon at bounding box center [512, 344] width 17 height 12
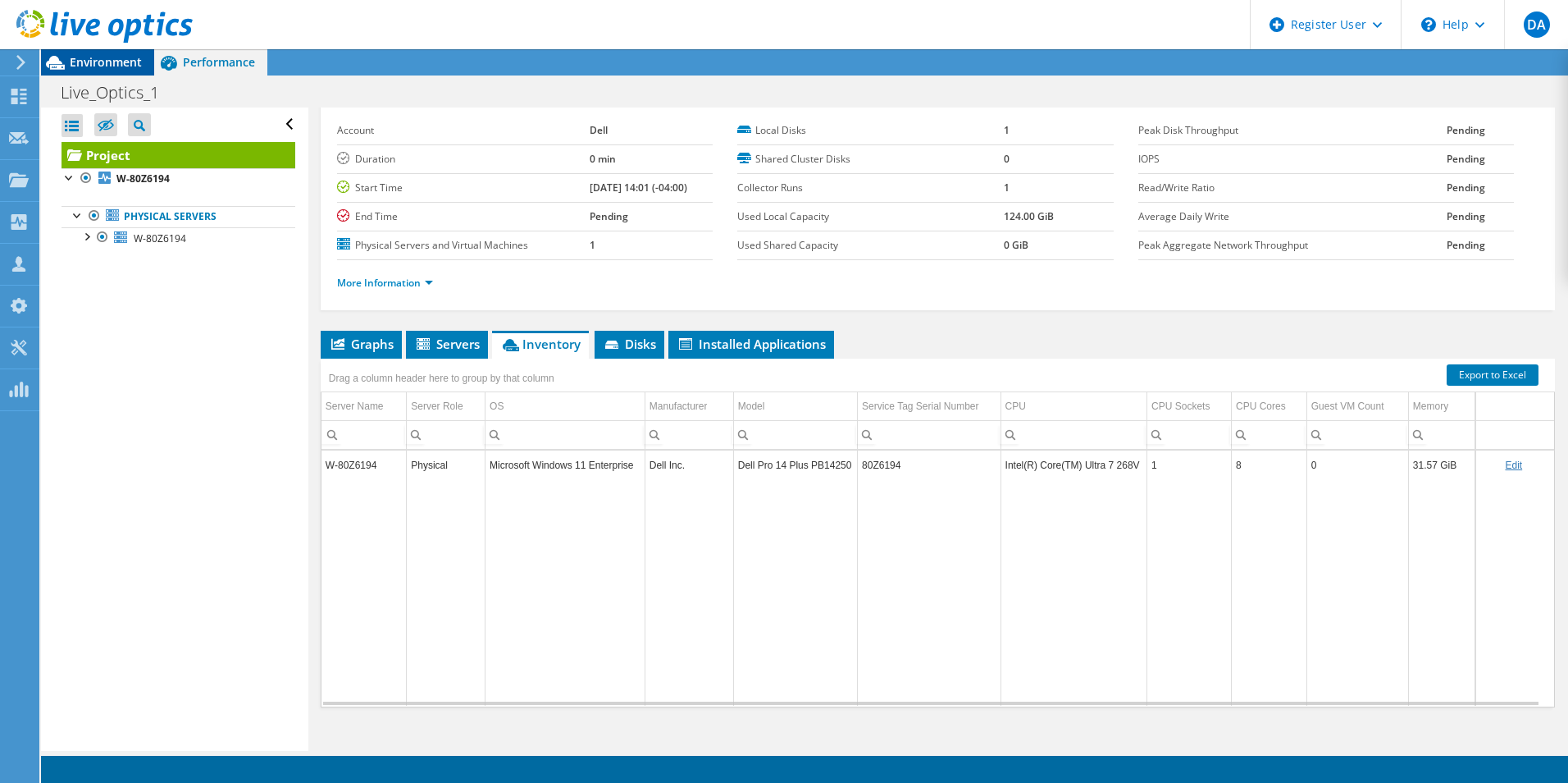
click at [124, 66] on span "Environment" at bounding box center [105, 62] width 72 height 16
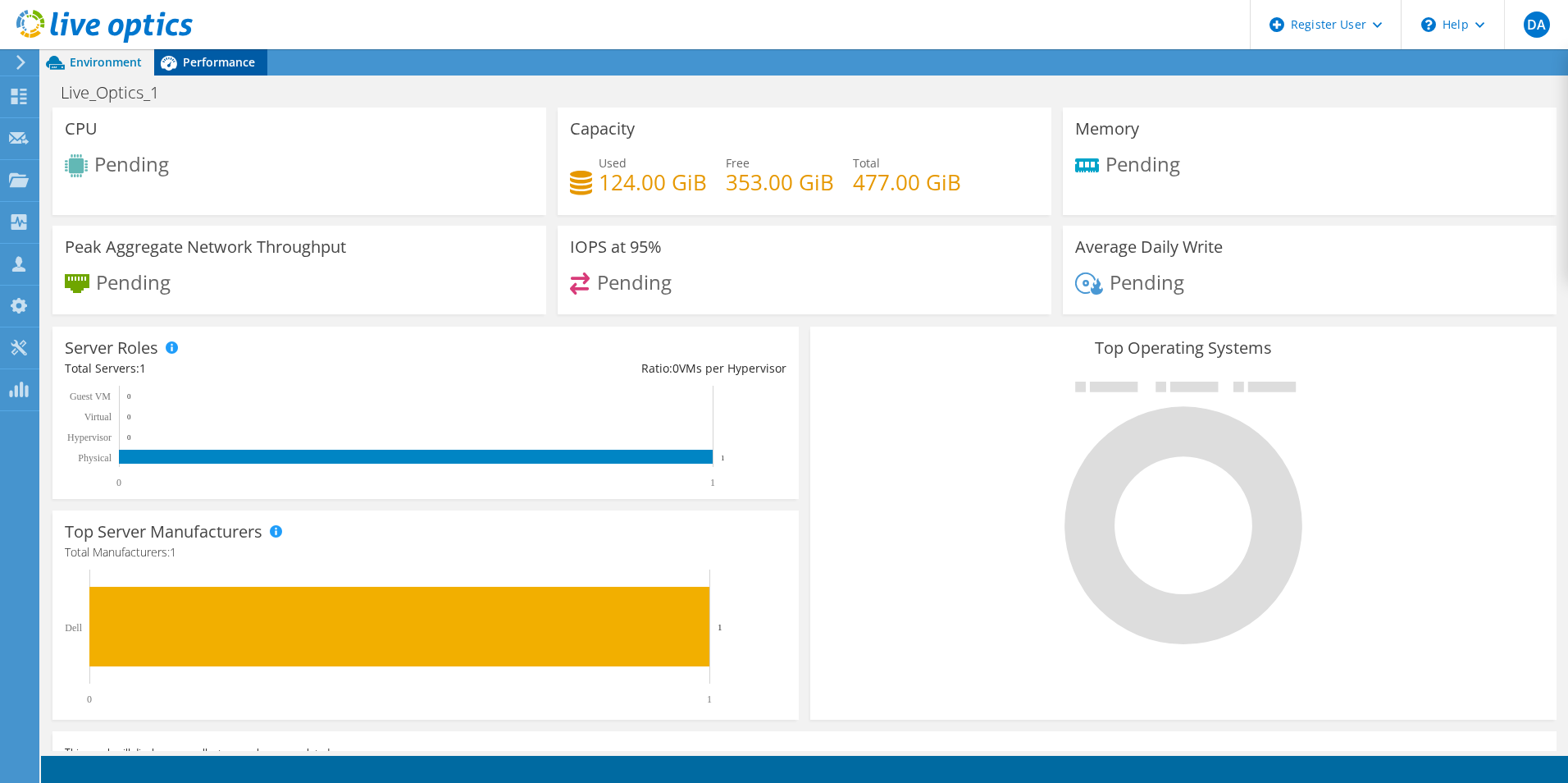
click at [203, 71] on div "Performance" at bounding box center [210, 62] width 113 height 27
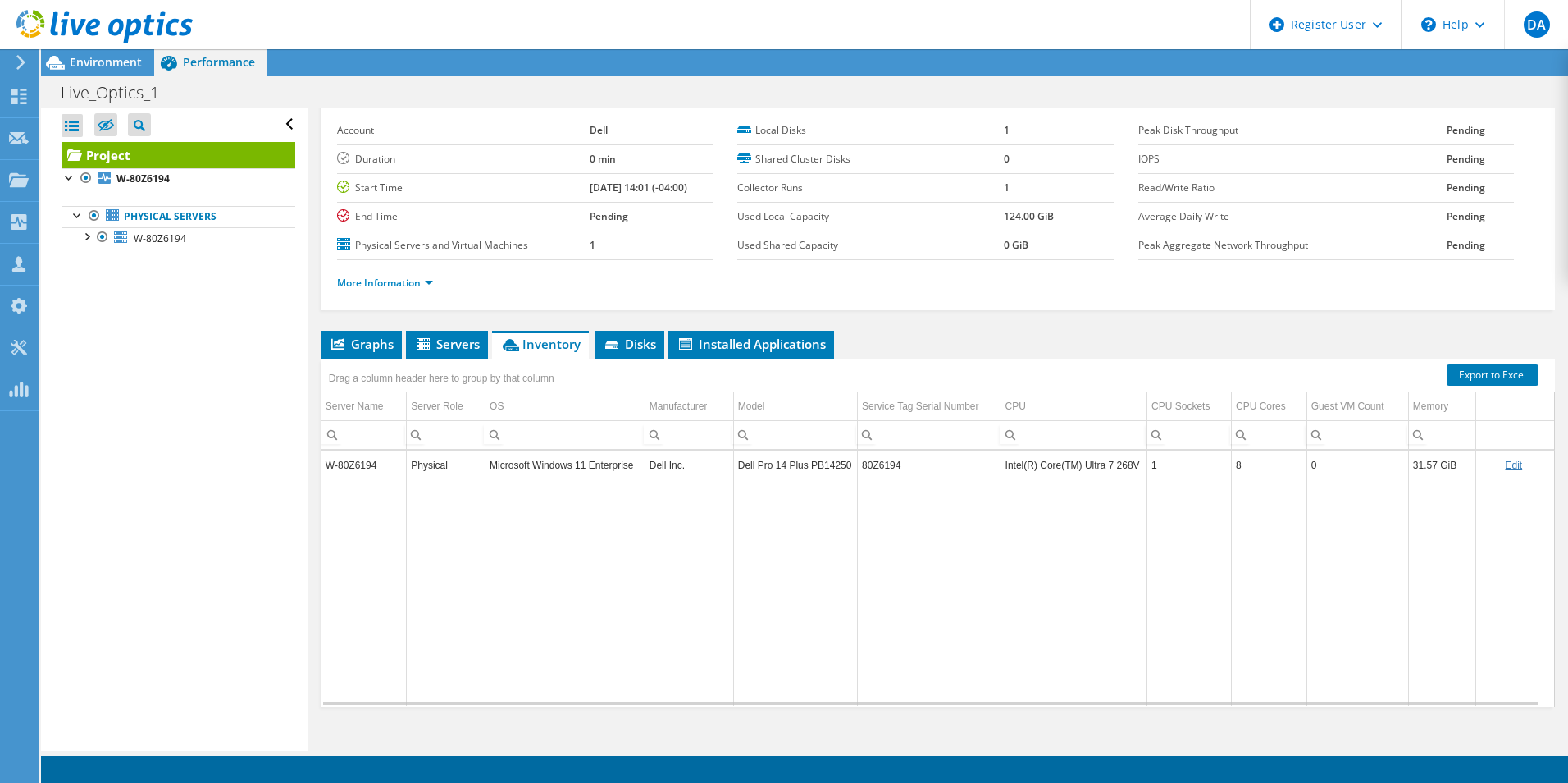
click at [589, 218] on b "Pending" at bounding box center [608, 216] width 38 height 14
click at [132, 66] on span "Environment" at bounding box center [105, 62] width 72 height 16
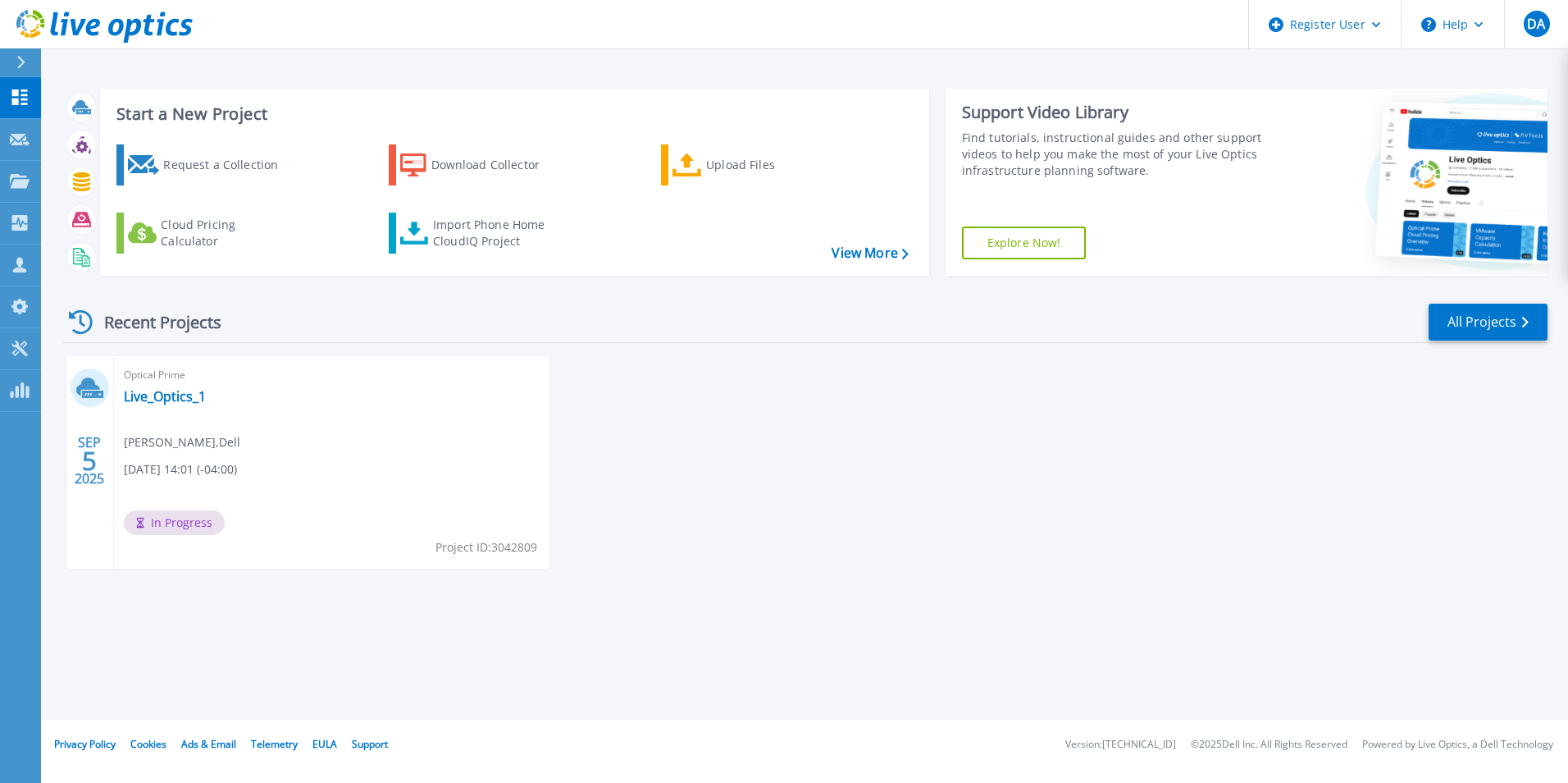
click at [1015, 720] on html "Register User Help DA Dell User David Amasi David.Amasi@dell.com Dell My Profil…" at bounding box center [784, 360] width 1568 height 720
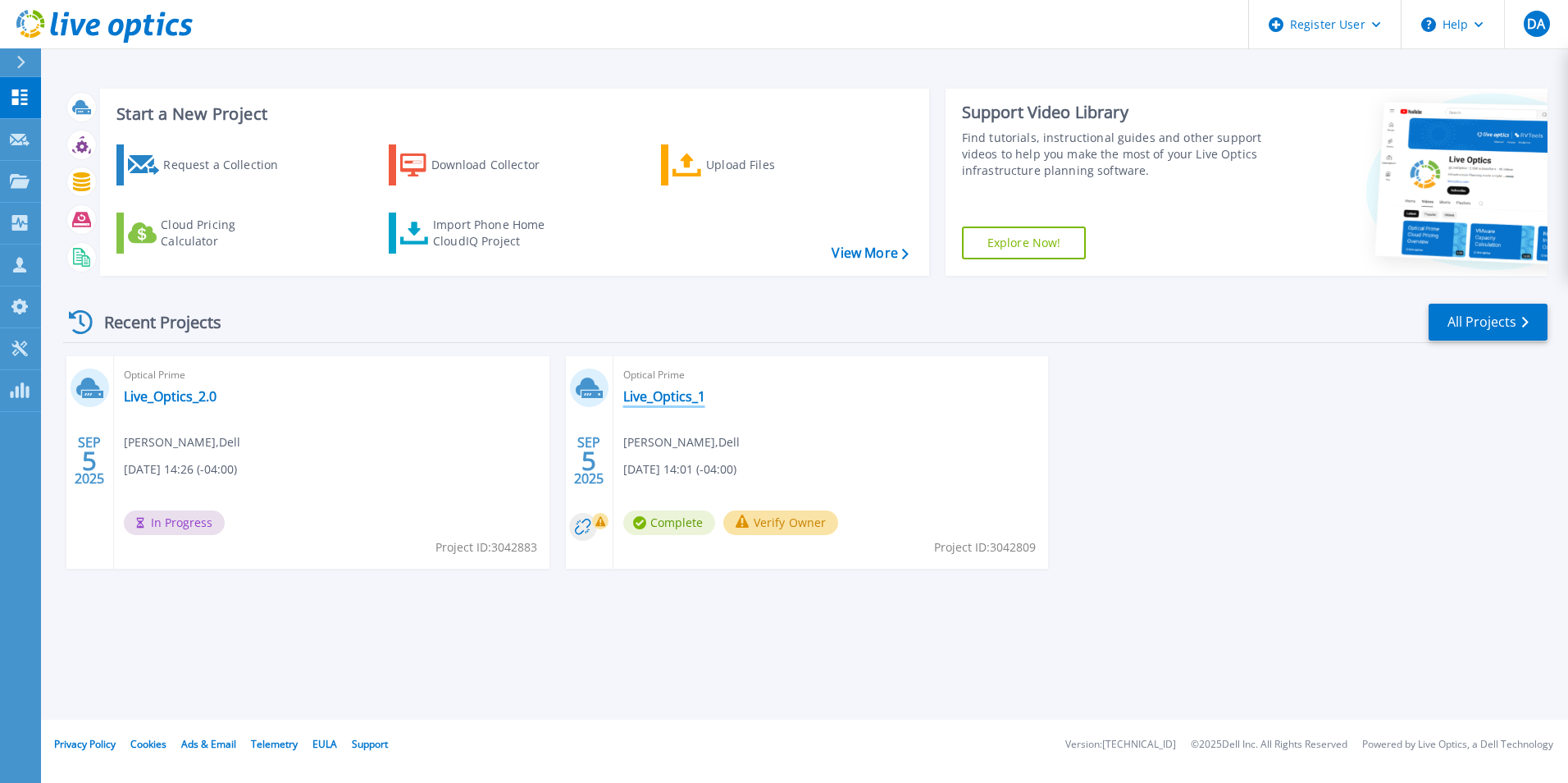
click at [672, 403] on link "Live_Optics_1" at bounding box center [663, 396] width 82 height 17
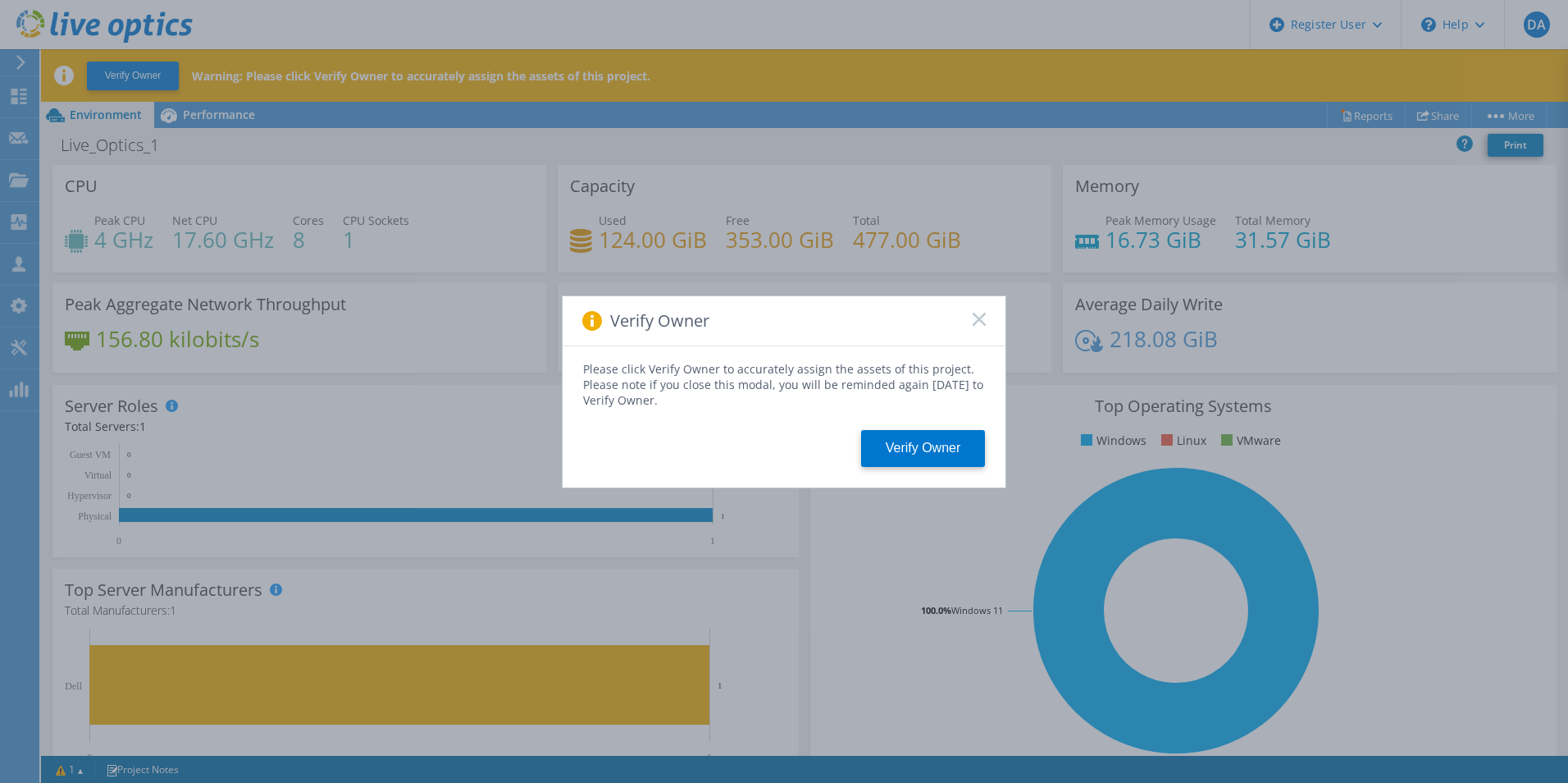
click at [985, 326] on span at bounding box center [979, 320] width 13 height 17
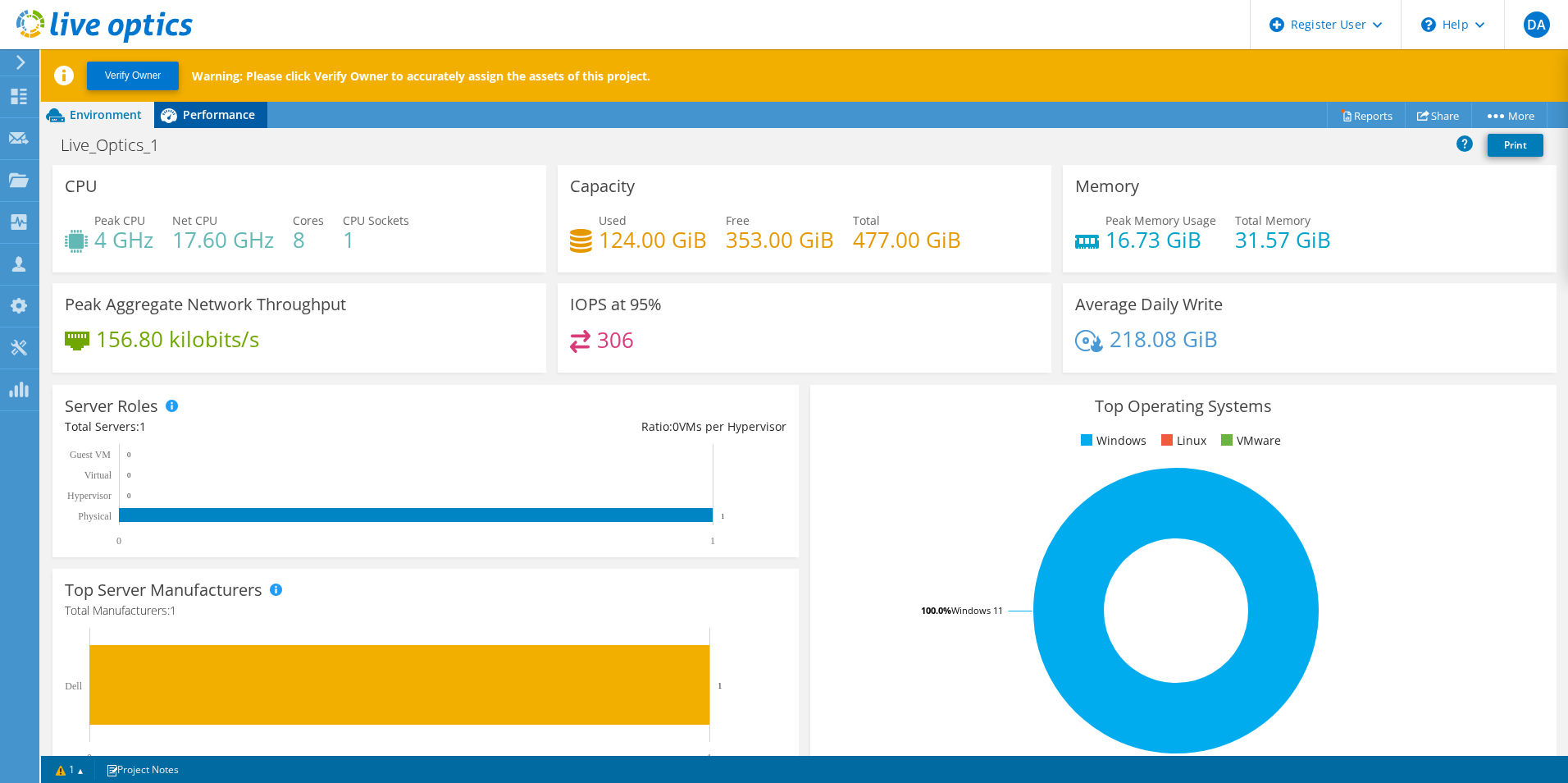
click at [215, 121] on span "Performance" at bounding box center [219, 114] width 72 height 16
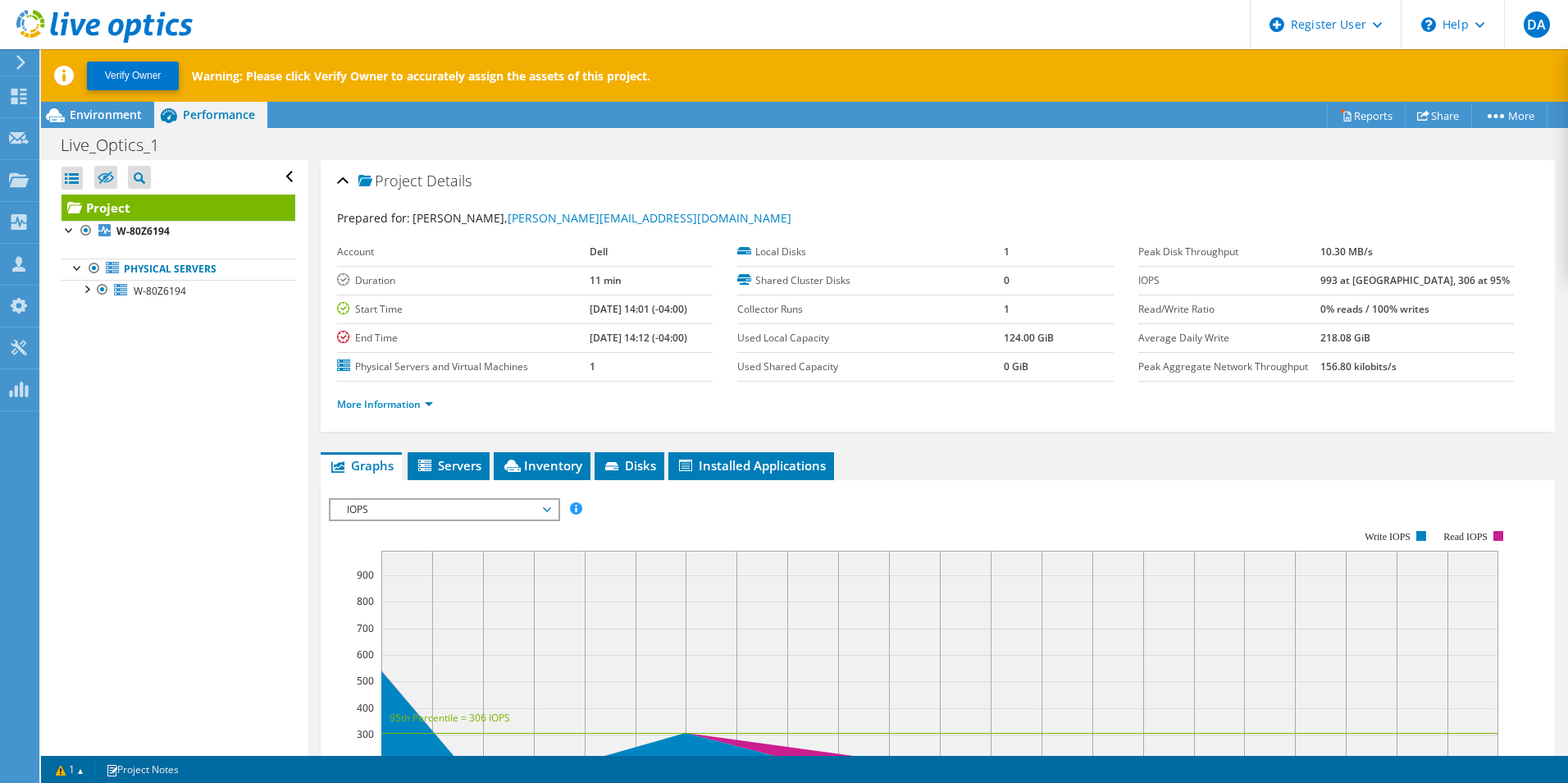
scroll to position [4, 0]
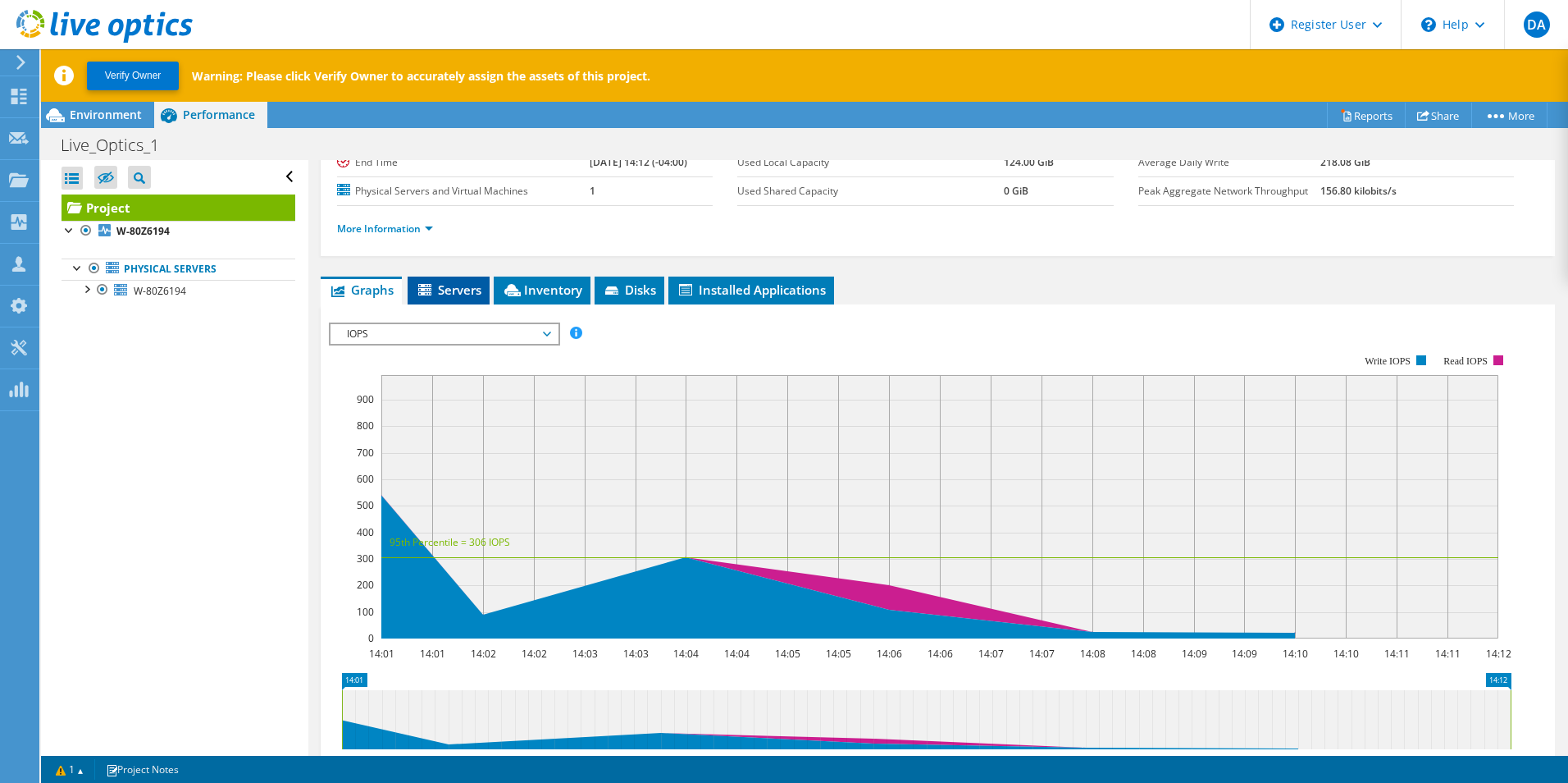
click at [450, 293] on span "Servers" at bounding box center [448, 289] width 66 height 17
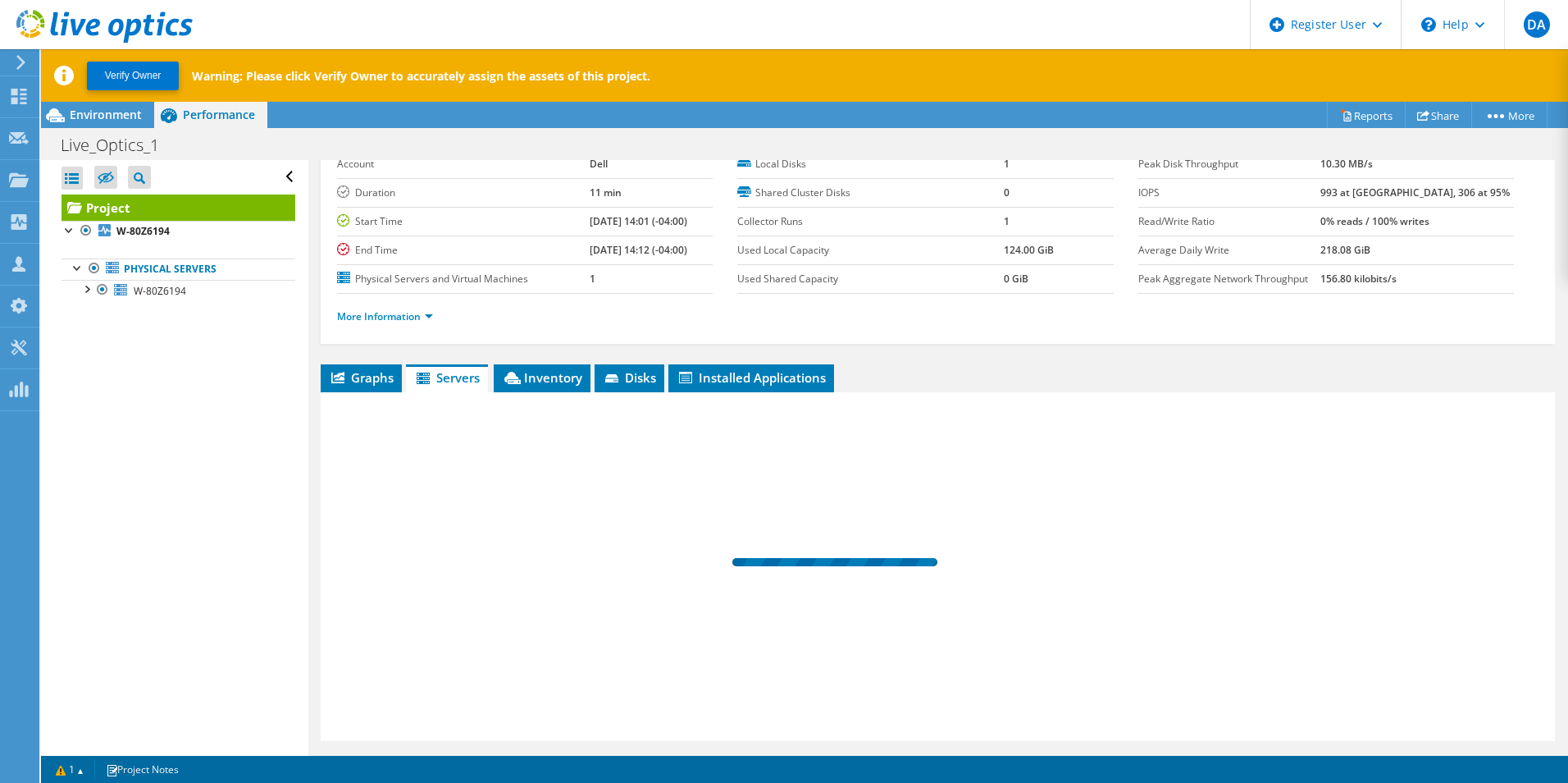
scroll to position [88, 0]
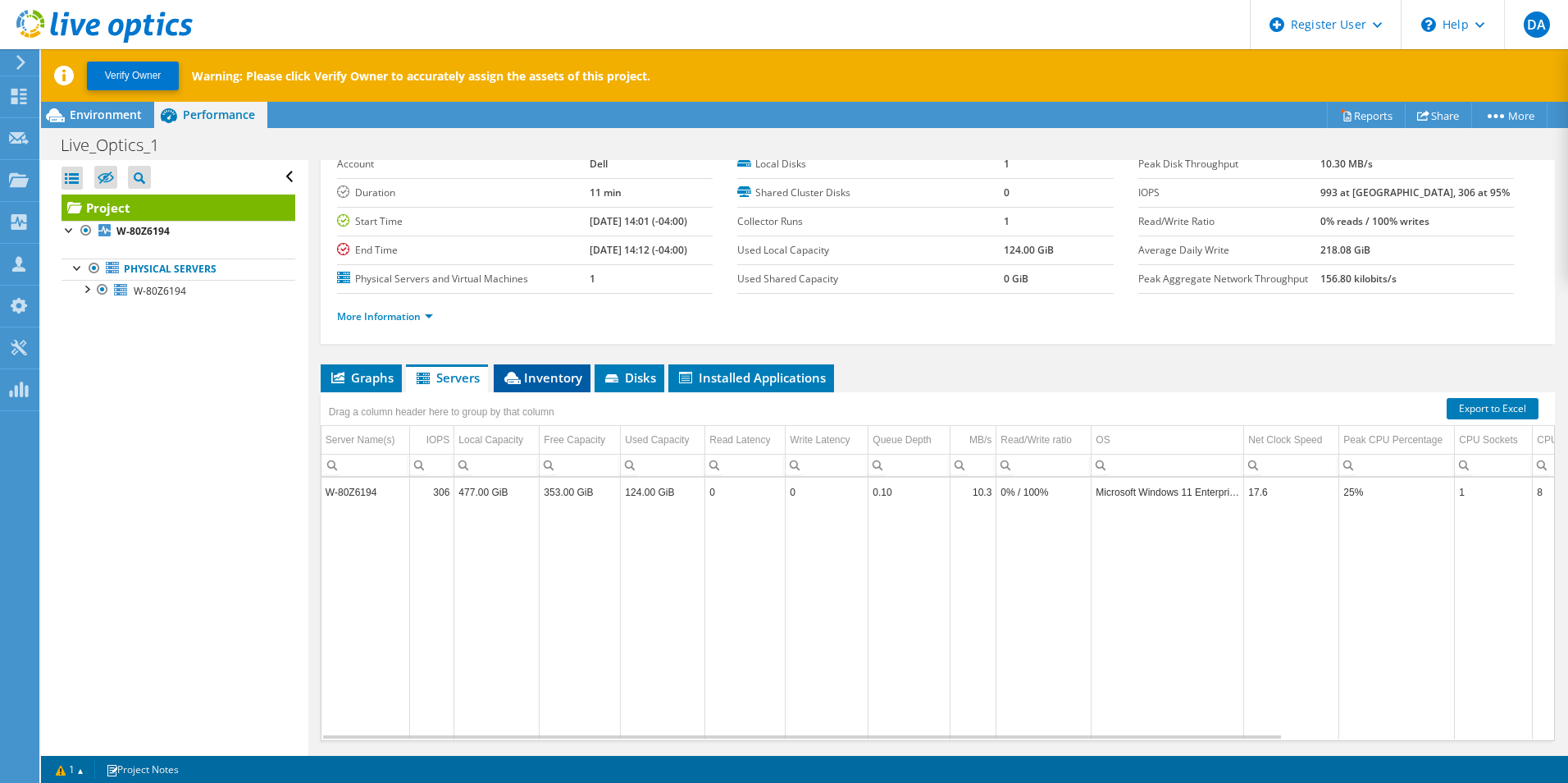
click at [552, 374] on span "Inventory" at bounding box center [542, 377] width 81 height 17
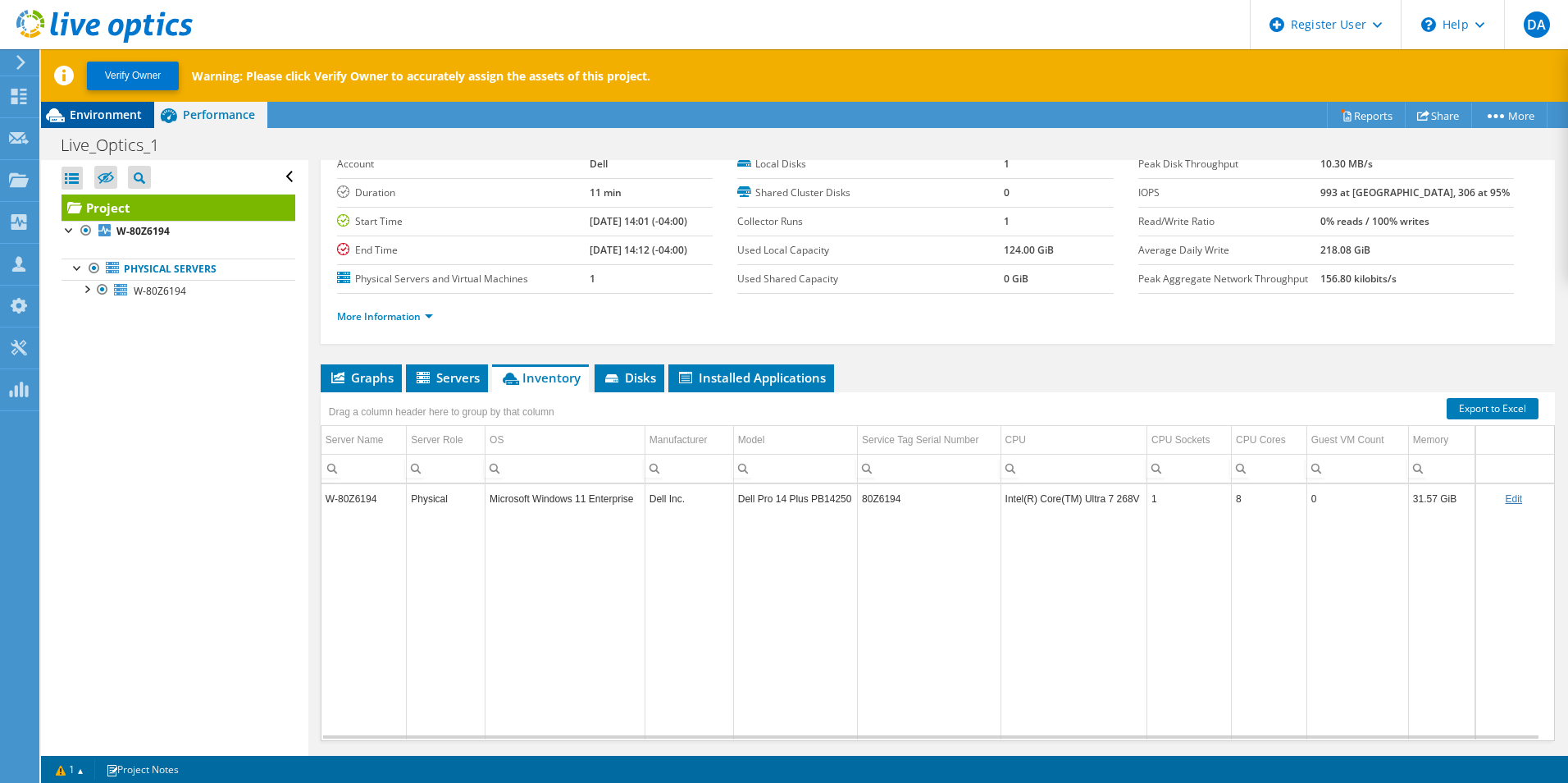
click at [102, 114] on span "Environment" at bounding box center [105, 114] width 72 height 16
